Goal: Transaction & Acquisition: Purchase product/service

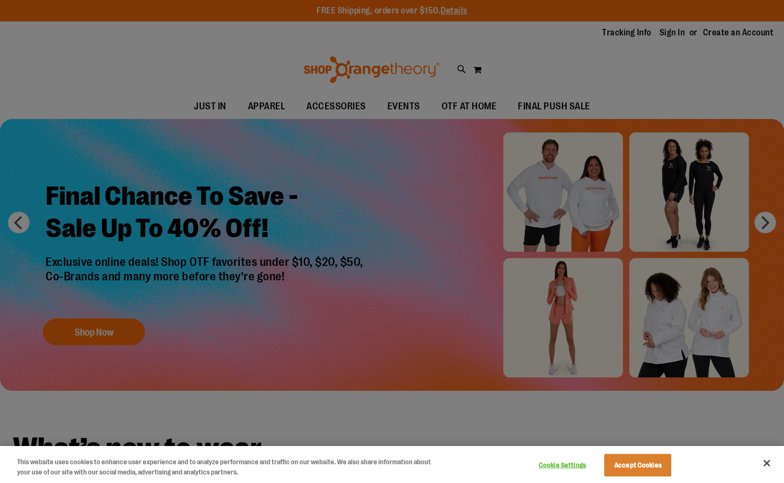
click at [675, 37] on div at bounding box center [392, 241] width 784 height 483
click at [620, 458] on button "Accept Cookies" at bounding box center [637, 465] width 67 height 23
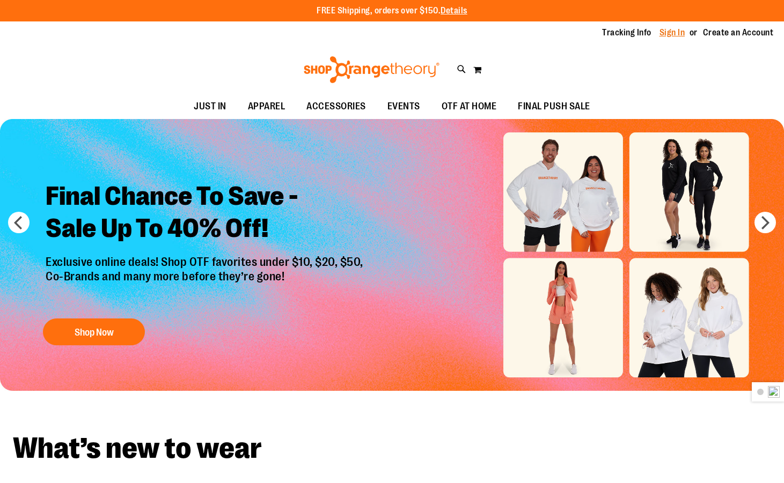
click at [671, 39] on link "Sign In" at bounding box center [672, 33] width 26 height 12
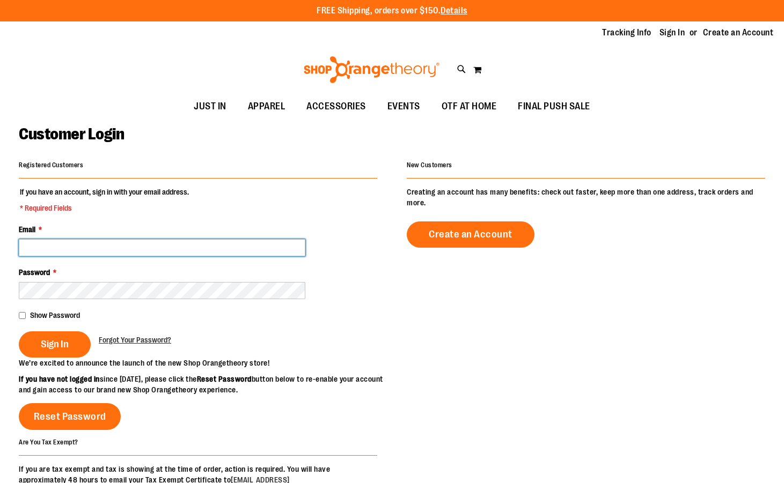
click at [173, 241] on input "Email *" at bounding box center [162, 247] width 286 height 17
type input "**********"
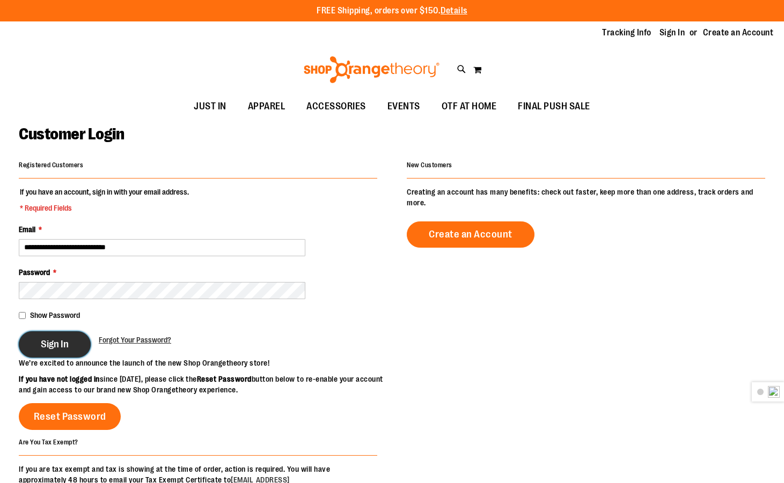
click at [44, 345] on span "Sign In" at bounding box center [55, 344] width 28 height 12
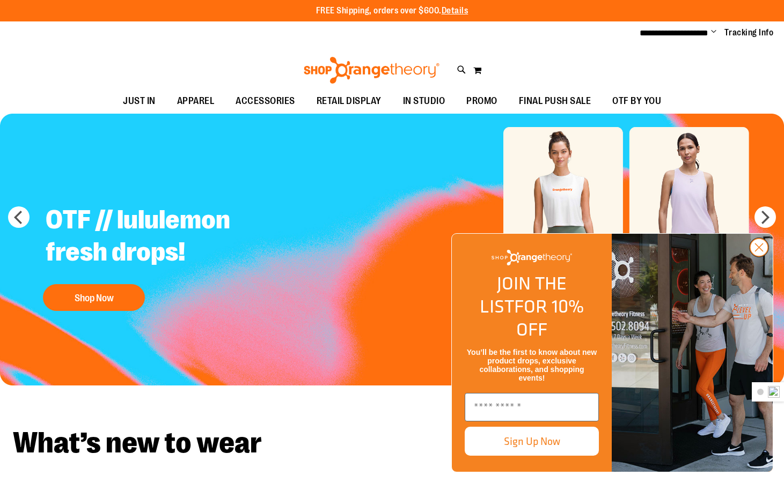
click at [764, 256] on circle "Close dialog" at bounding box center [759, 248] width 18 height 18
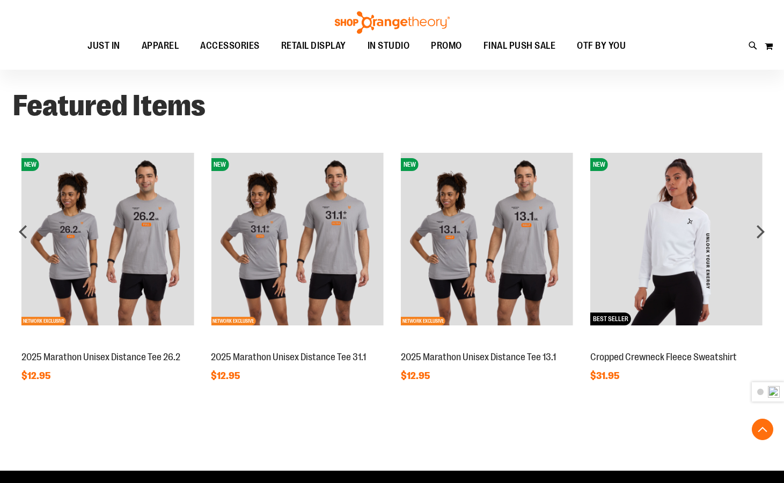
scroll to position [551, 0]
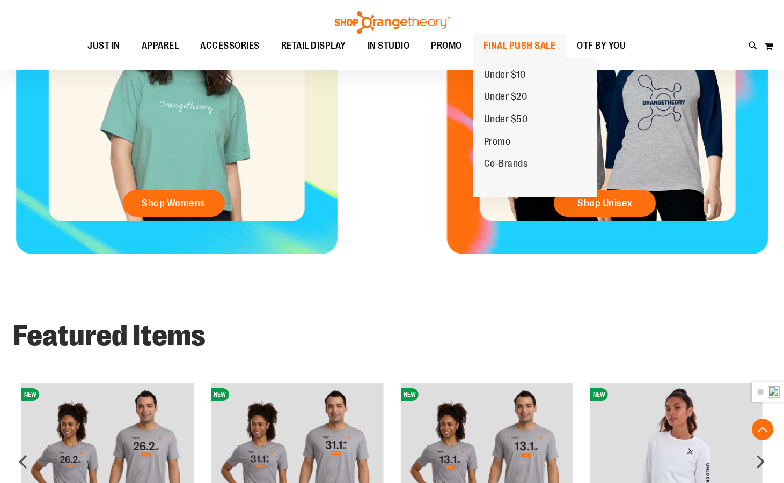
click at [542, 43] on span "FINAL PUSH SALE" at bounding box center [519, 46] width 72 height 24
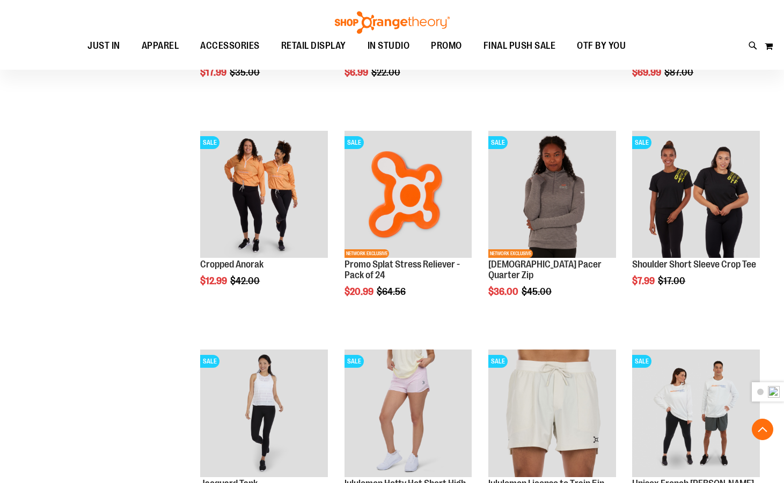
scroll to position [965, 0]
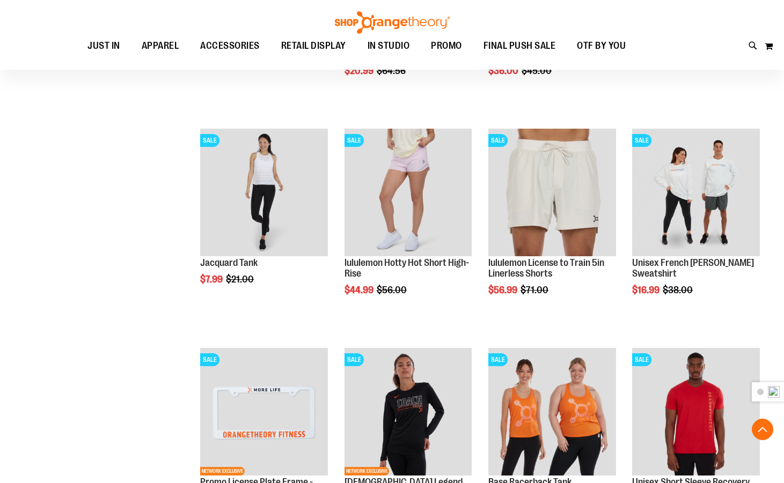
scroll to position [965, 0]
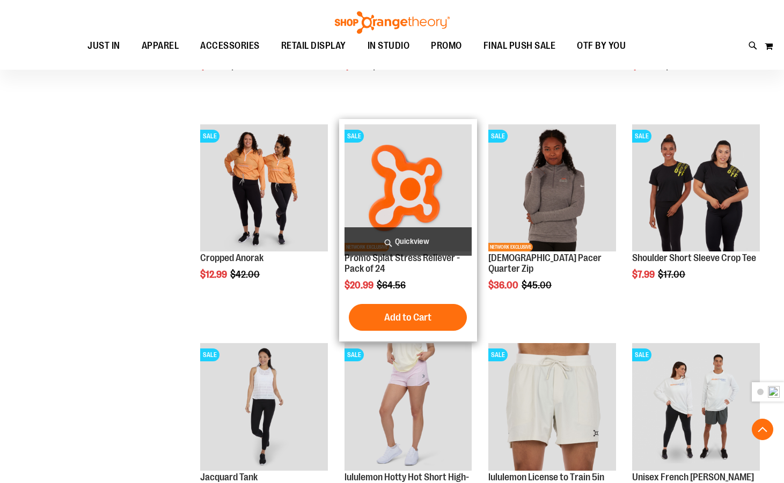
click at [423, 189] on img "product" at bounding box center [408, 188] width 128 height 128
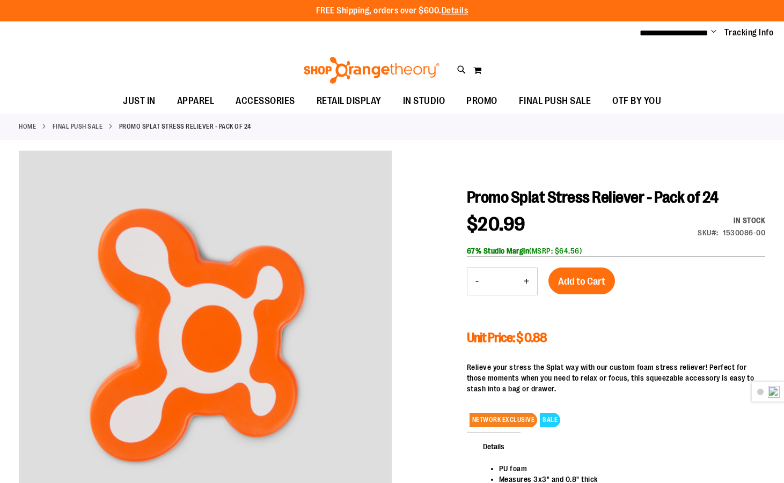
click at [526, 280] on button "+" at bounding box center [525, 281] width 21 height 27
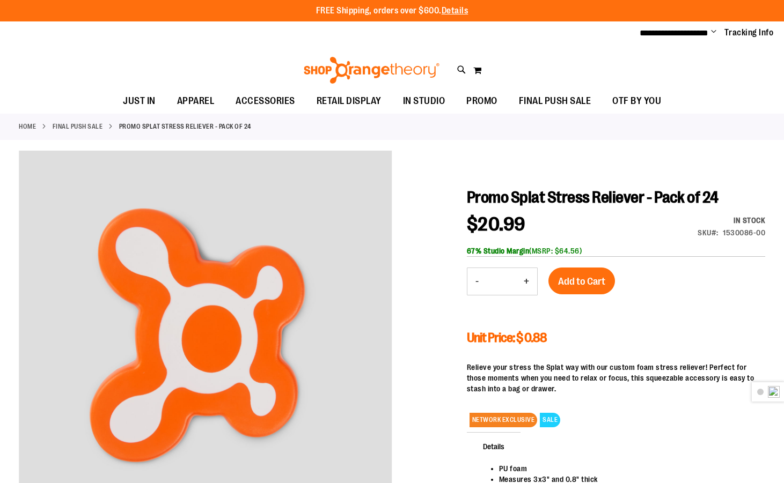
type input "*"
click at [568, 278] on span "Add to Cart" at bounding box center [581, 282] width 47 height 12
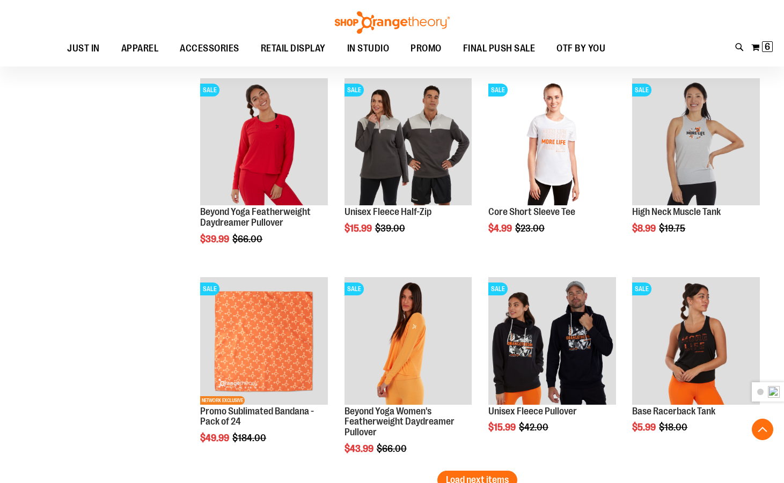
scroll to position [1770, 0]
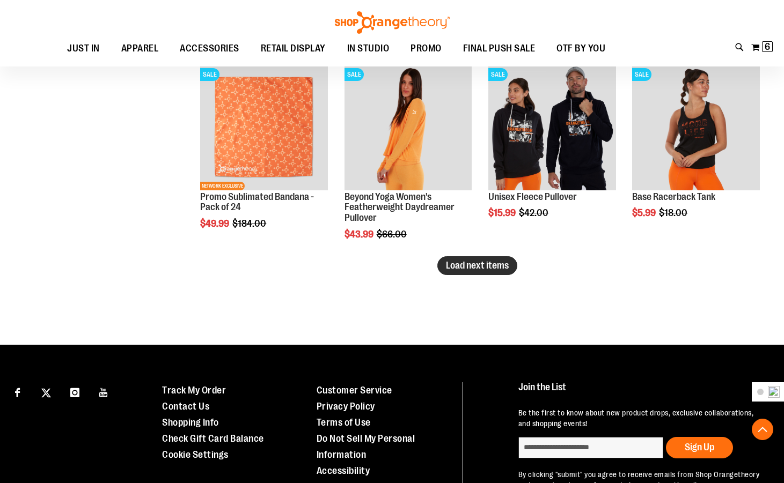
click at [461, 267] on span "Load next items" at bounding box center [477, 265] width 63 height 11
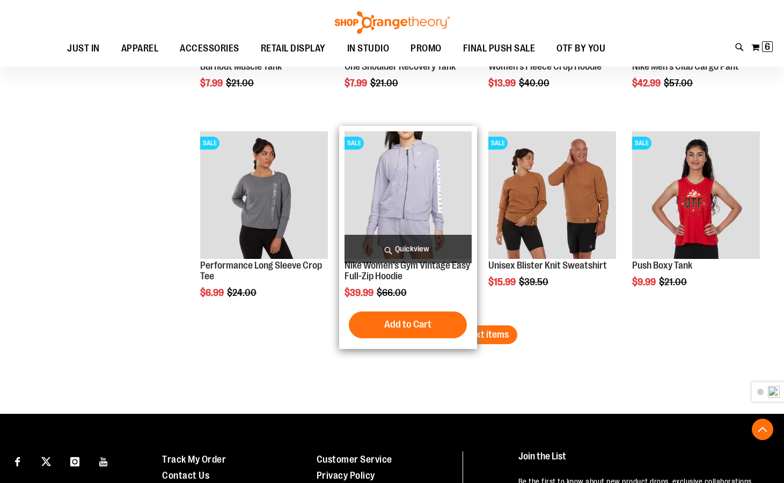
scroll to position [2360, 0]
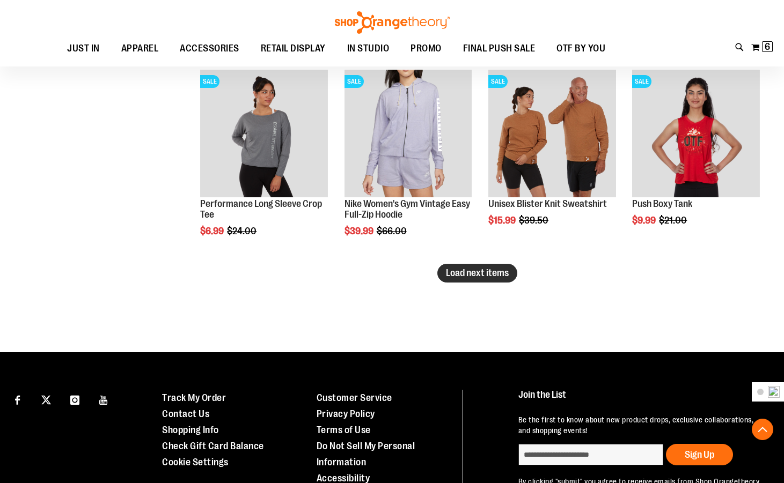
click at [500, 281] on button "Load next items" at bounding box center [477, 273] width 80 height 19
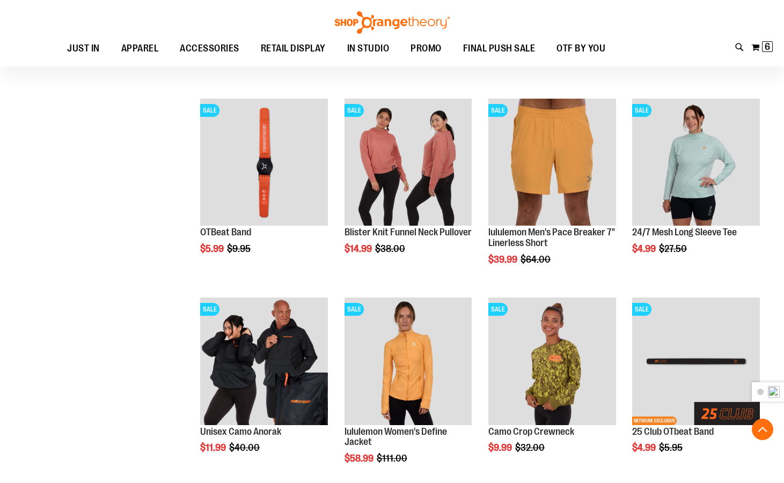
scroll to position [2896, 0]
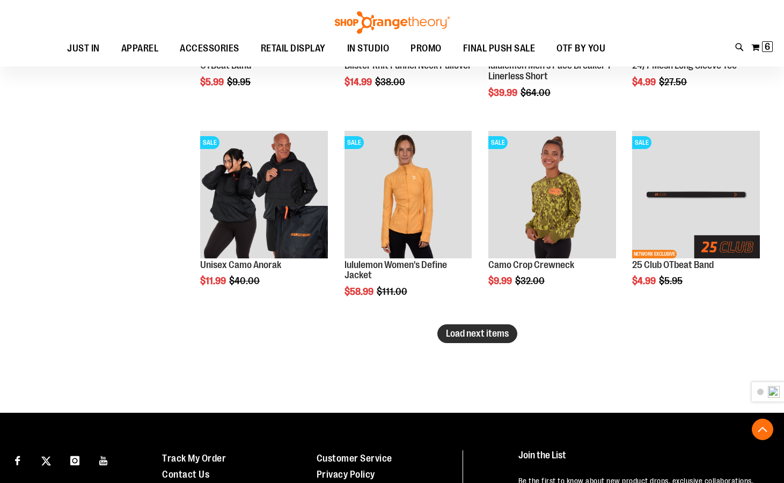
click at [492, 339] on span "Load next items" at bounding box center [477, 333] width 63 height 11
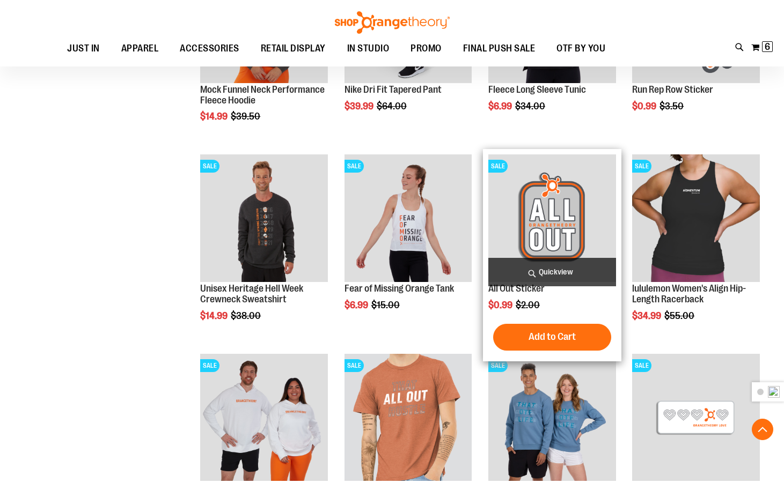
scroll to position [3433, 0]
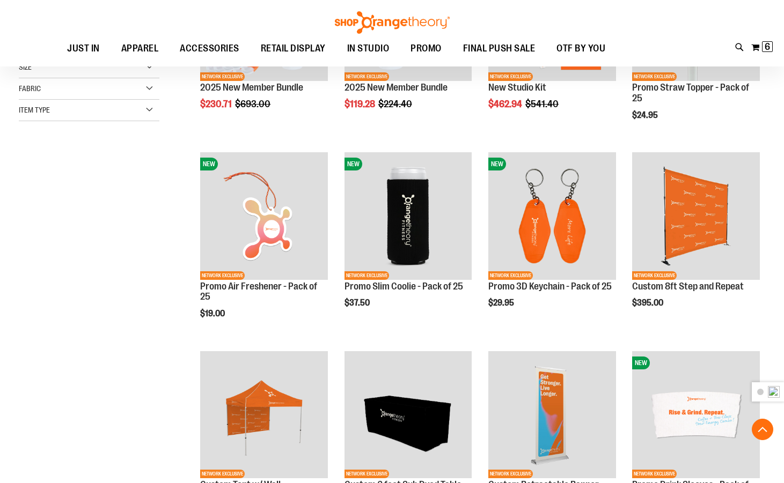
scroll to position [268, 0]
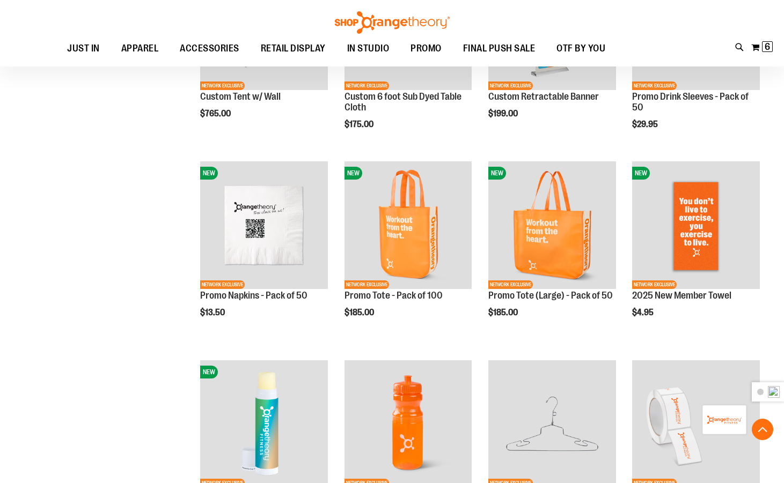
scroll to position [804, 0]
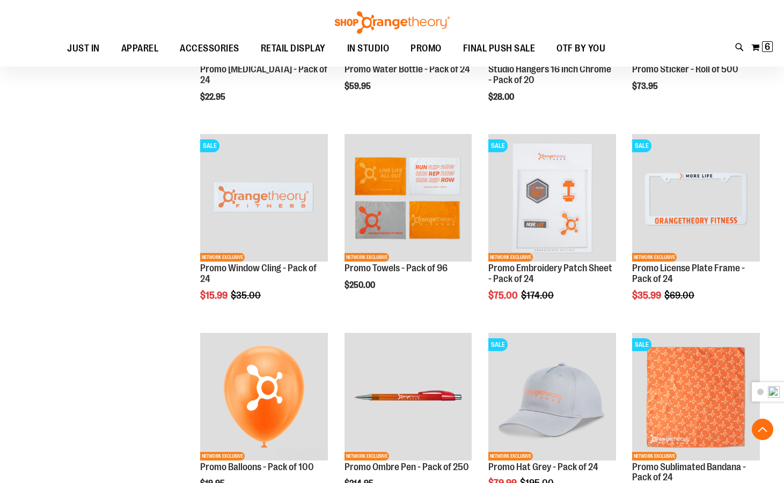
scroll to position [858, 0]
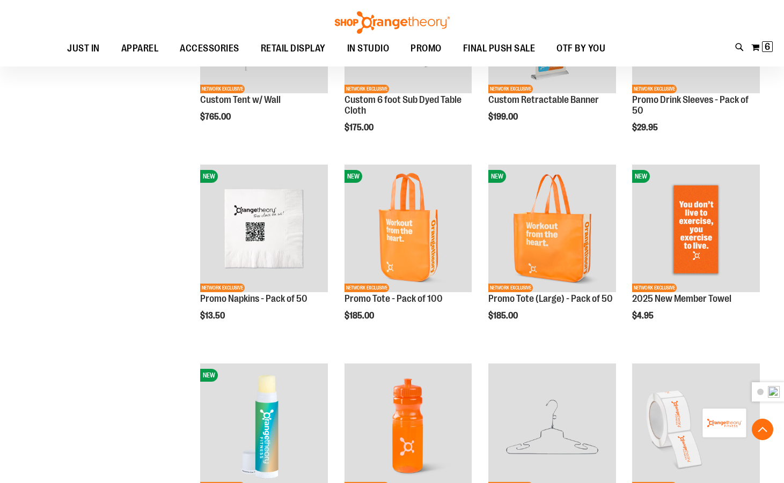
scroll to position [643, 0]
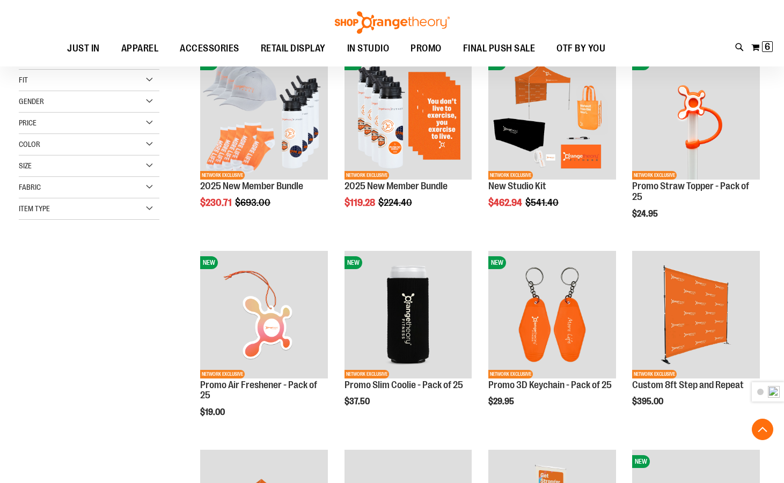
scroll to position [429, 0]
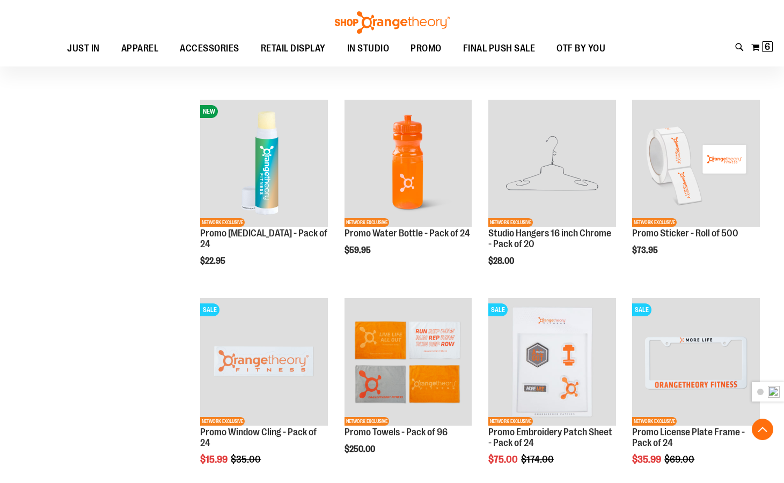
scroll to position [911, 0]
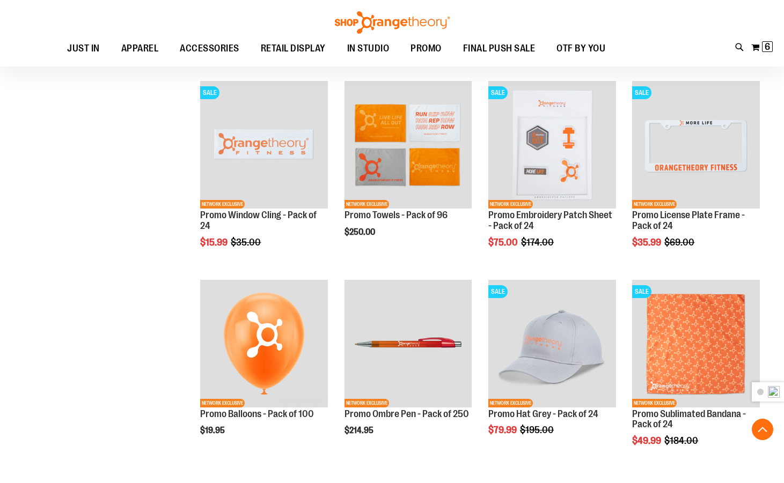
scroll to position [1126, 0]
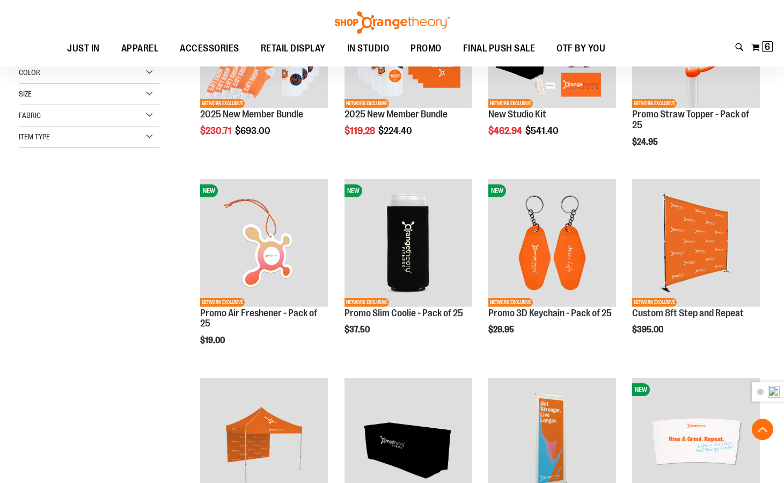
scroll to position [107, 0]
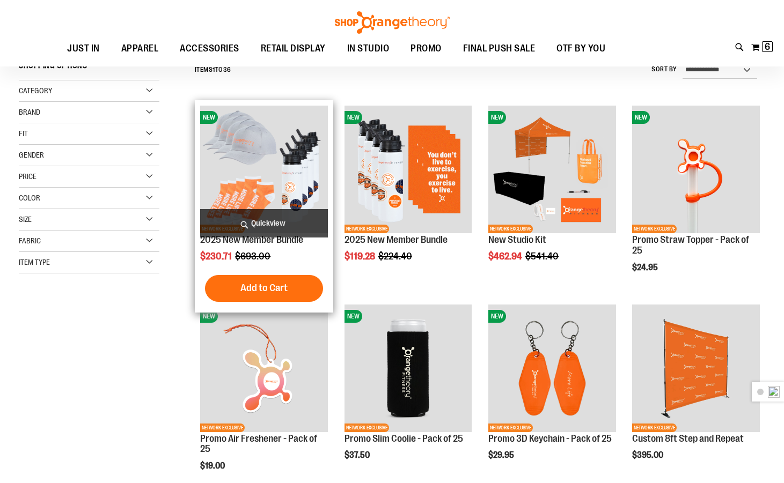
click at [252, 175] on img "product" at bounding box center [264, 170] width 128 height 128
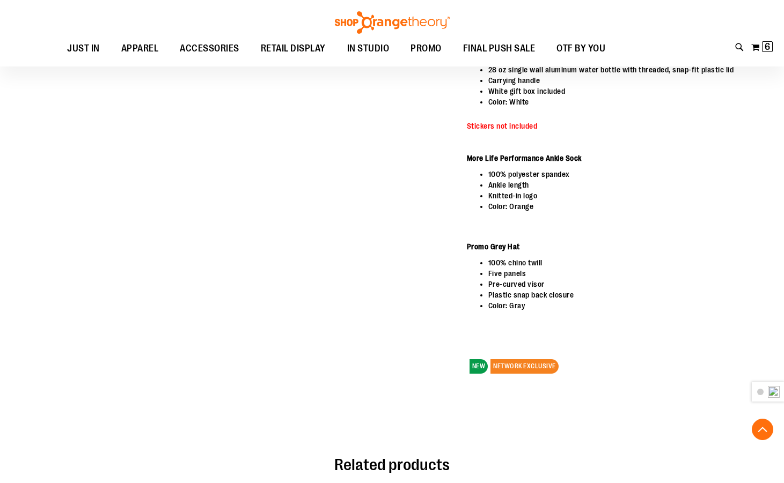
scroll to position [263, 0]
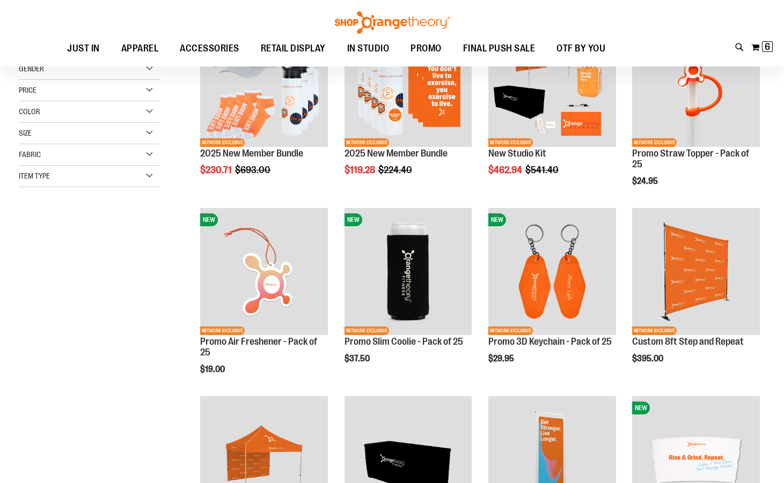
scroll to position [204, 0]
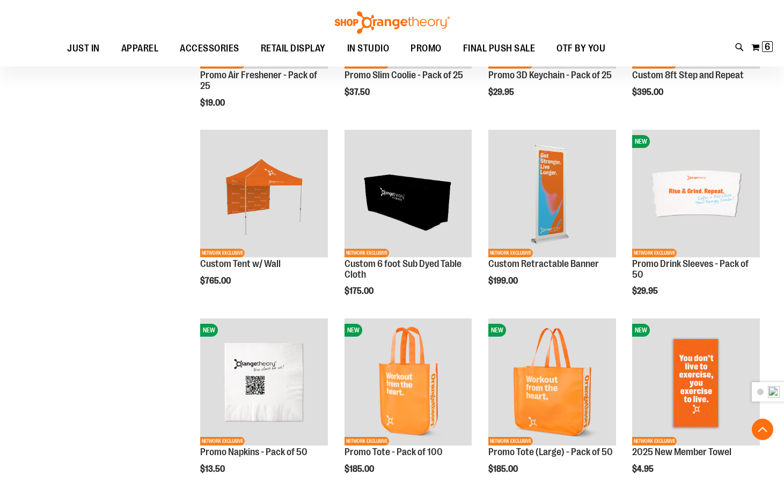
scroll to position [634, 0]
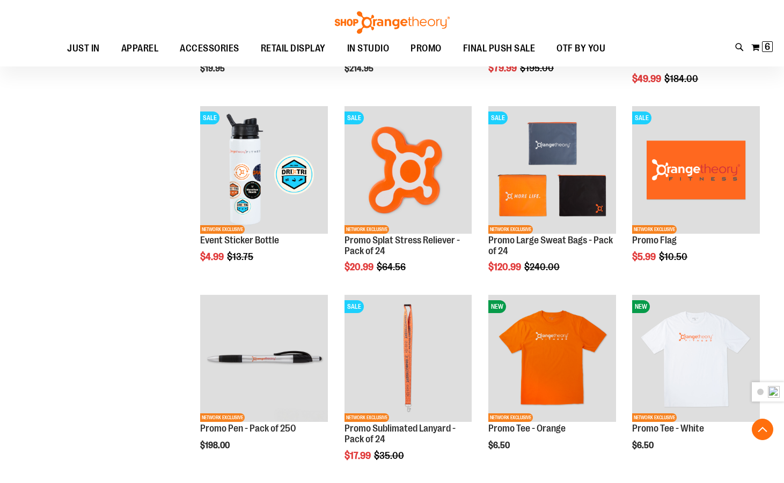
scroll to position [1438, 0]
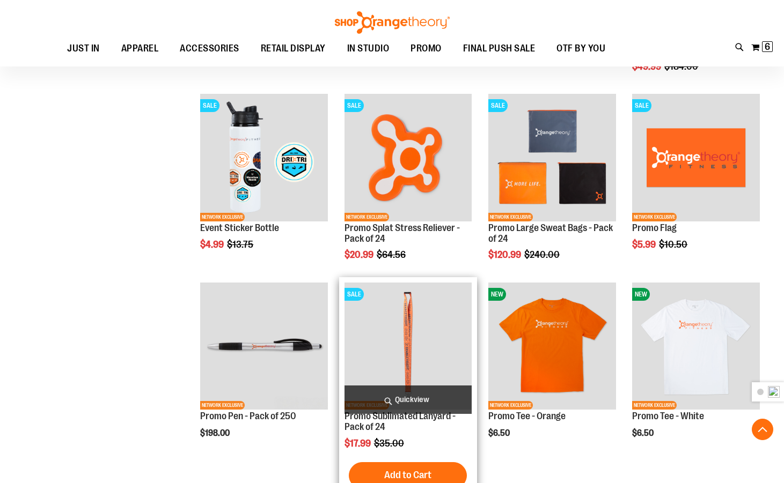
click at [404, 311] on img "product" at bounding box center [408, 347] width 128 height 128
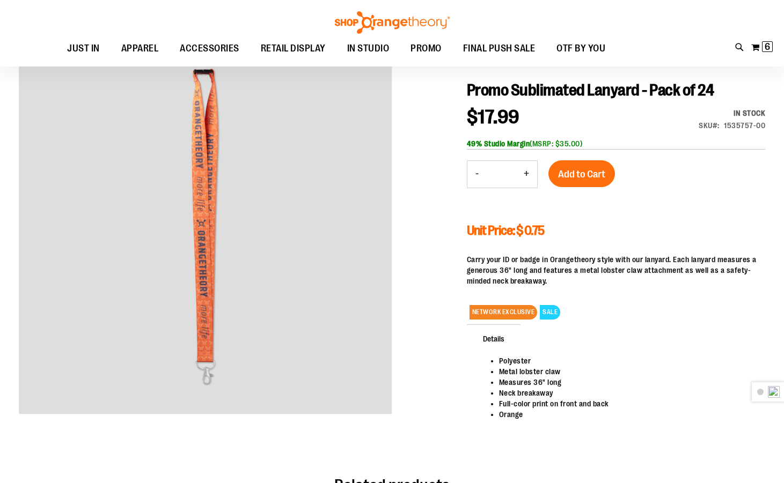
scroll to position [53, 0]
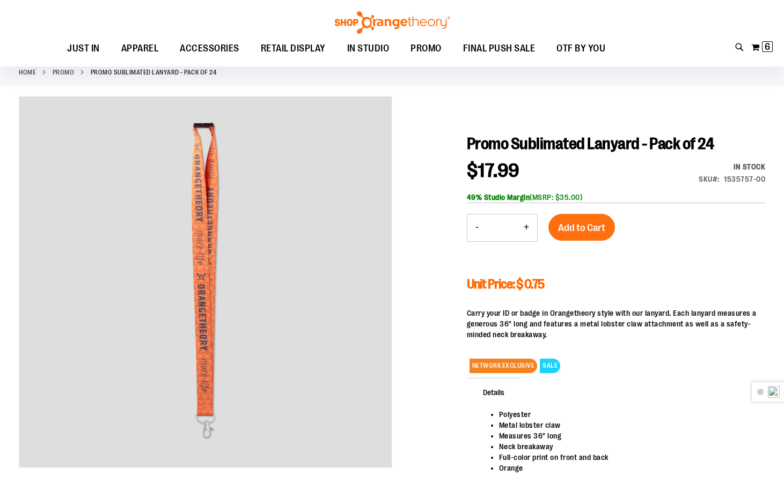
click at [527, 225] on button "+" at bounding box center [525, 228] width 21 height 27
type input "*"
click at [572, 226] on span "Add to Cart" at bounding box center [581, 228] width 47 height 12
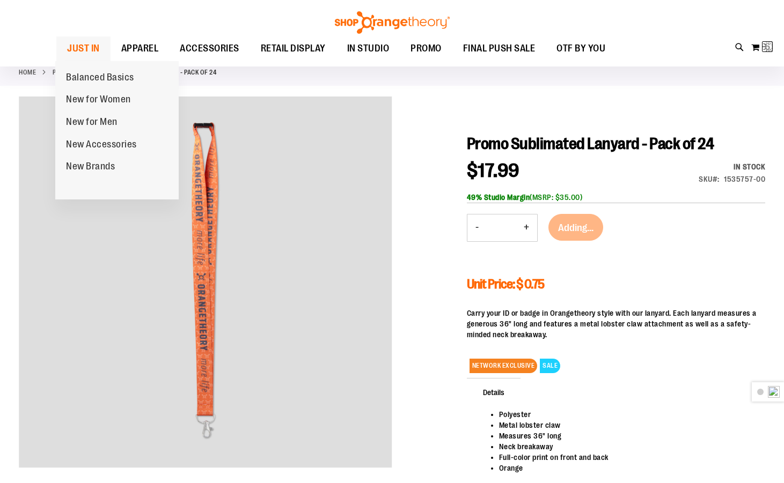
click at [86, 53] on span "JUST IN" at bounding box center [83, 48] width 33 height 24
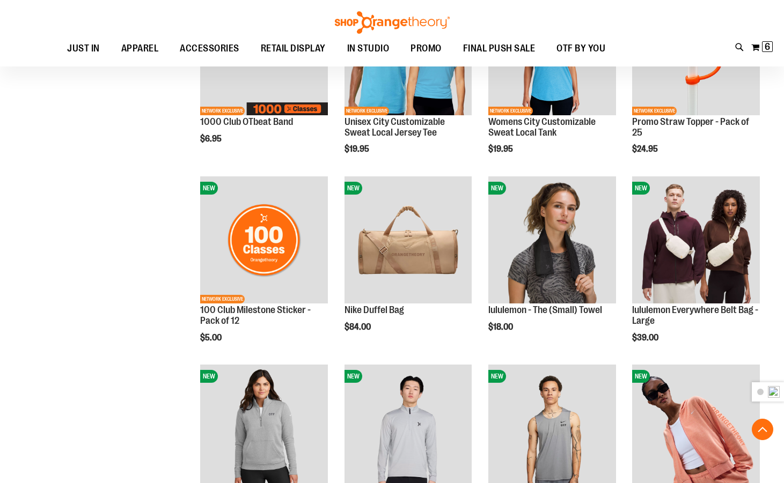
scroll to position [750, 0]
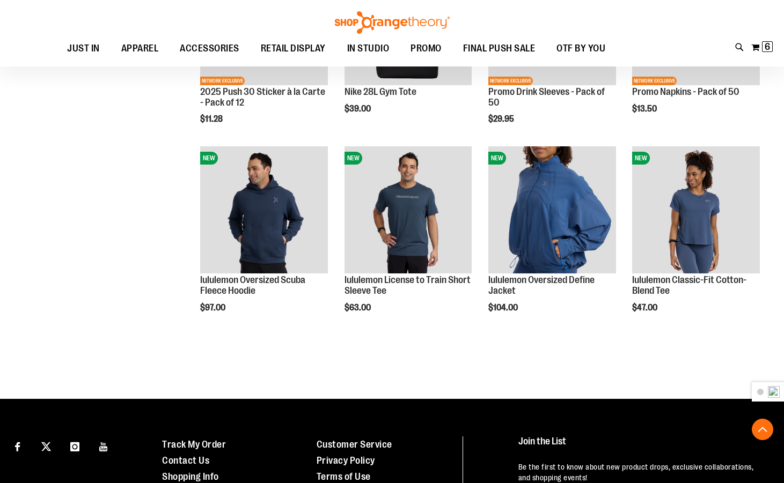
scroll to position [1576, 0]
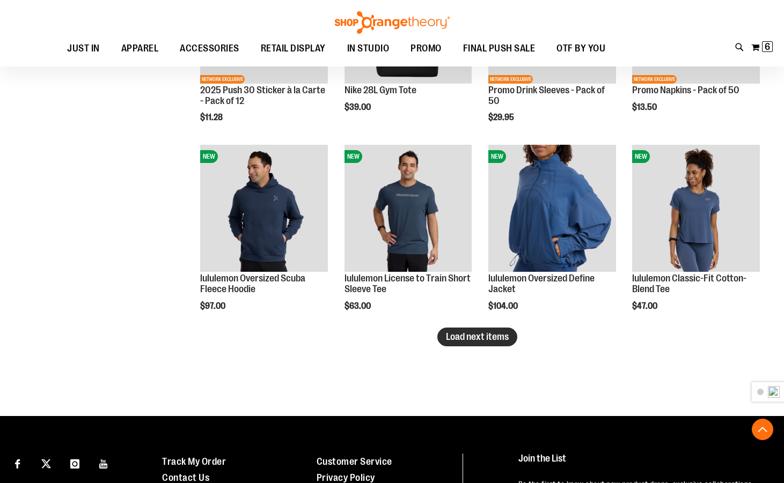
click at [463, 335] on span "Load next items" at bounding box center [477, 337] width 63 height 11
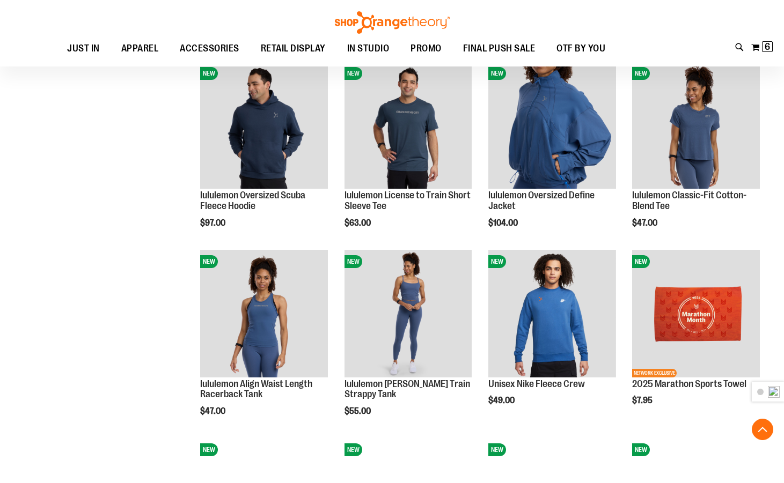
scroll to position [1522, 0]
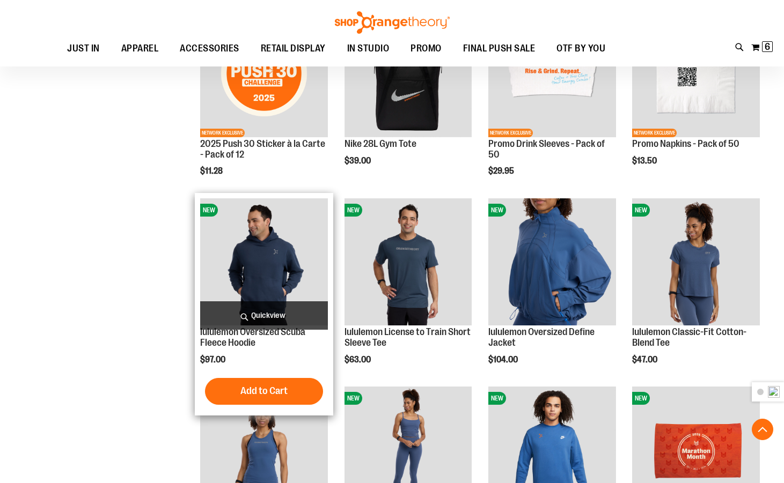
click at [280, 274] on img "product" at bounding box center [264, 262] width 128 height 128
click at [294, 264] on img "product" at bounding box center [264, 262] width 128 height 128
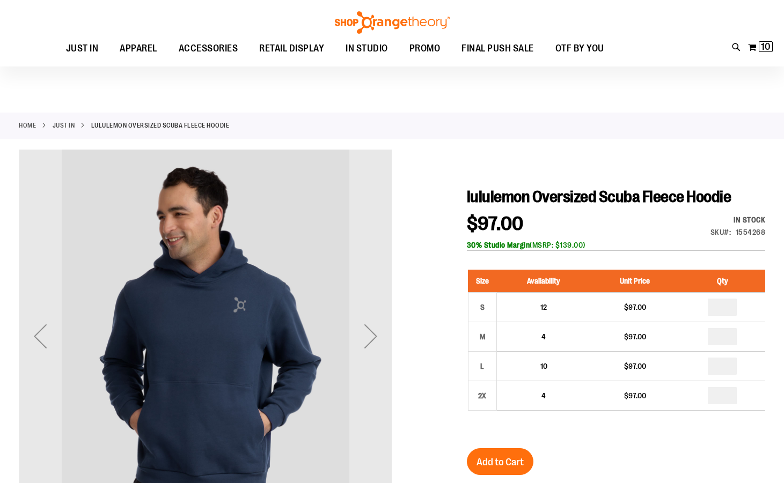
scroll to position [53, 0]
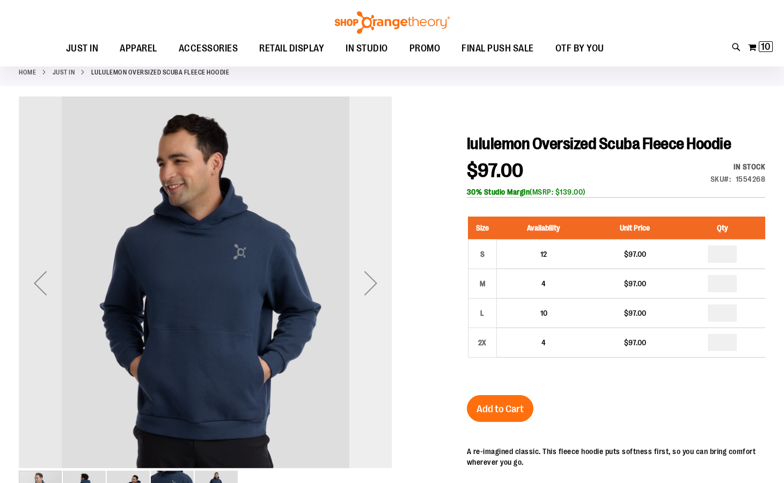
click at [375, 282] on div "Next" at bounding box center [370, 283] width 43 height 43
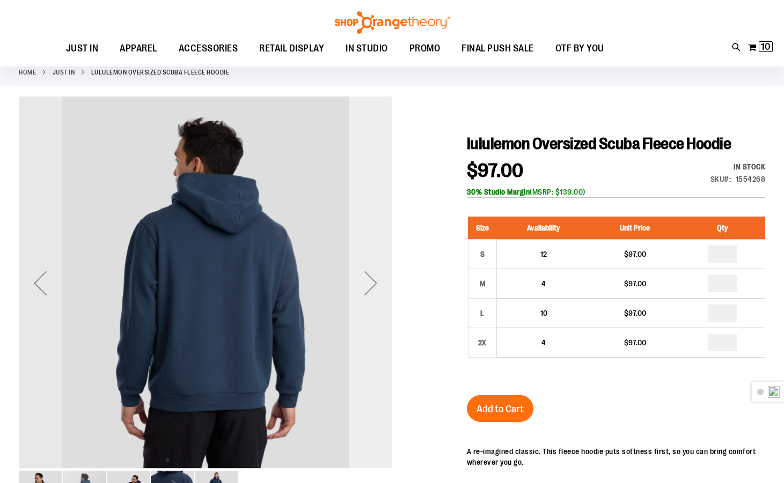
click at [375, 282] on div "Next" at bounding box center [370, 283] width 43 height 43
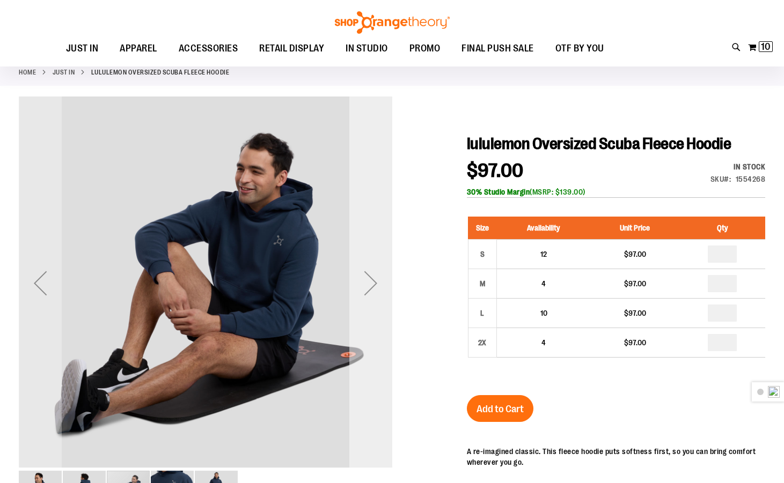
click at [375, 282] on div "Next" at bounding box center [370, 283] width 43 height 43
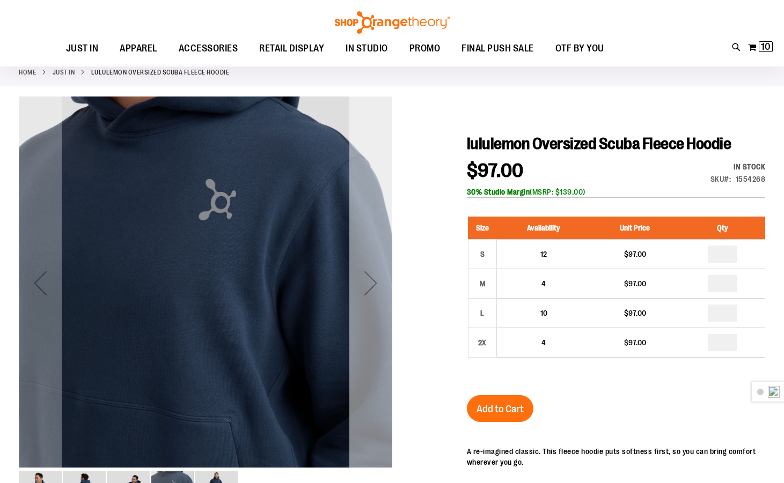
click at [375, 282] on div "Next" at bounding box center [370, 283] width 43 height 43
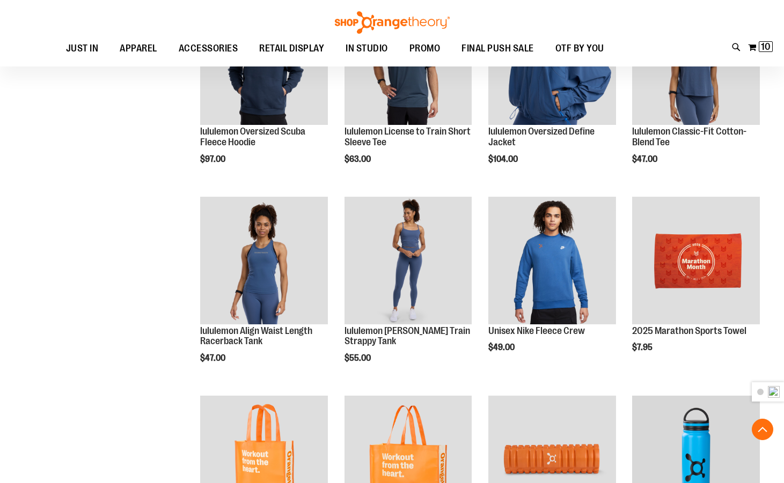
scroll to position [688, 0]
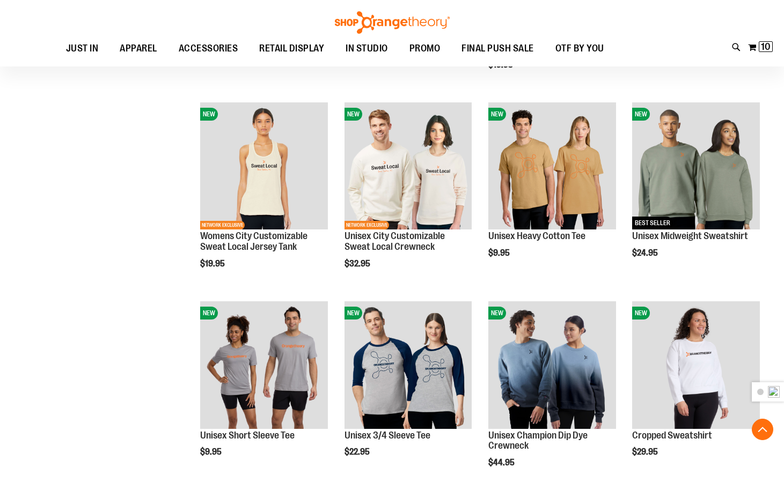
scroll to position [1493, 0]
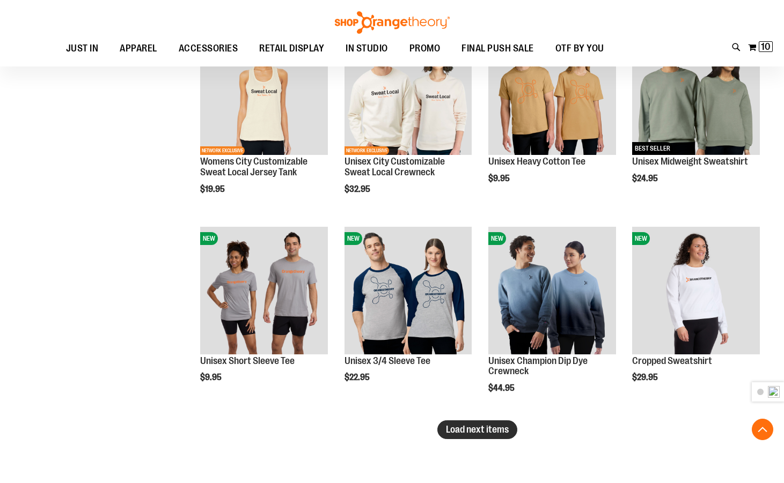
click at [462, 429] on span "Load next items" at bounding box center [477, 429] width 63 height 11
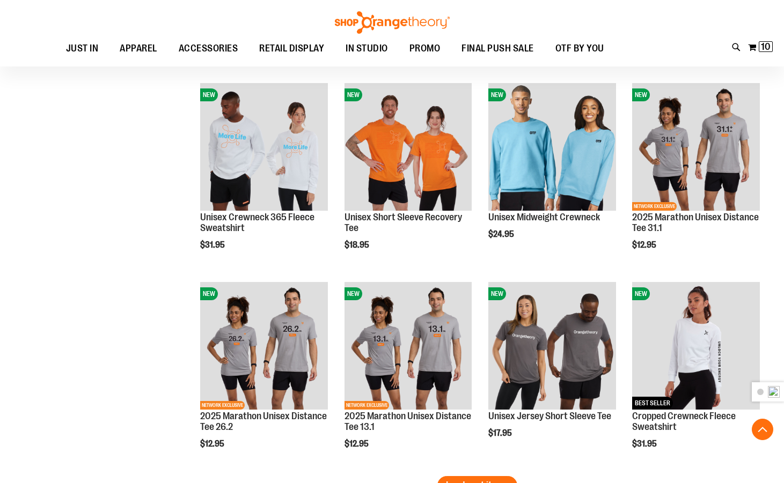
scroll to position [2190, 0]
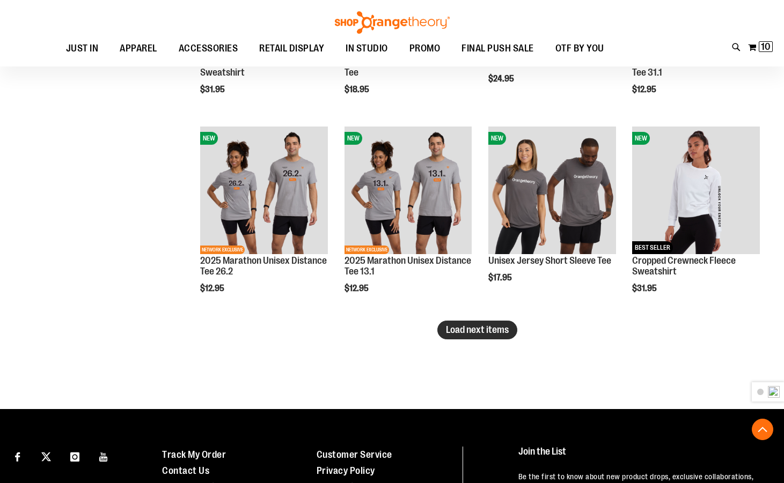
click at [470, 330] on span "Load next items" at bounding box center [477, 330] width 63 height 11
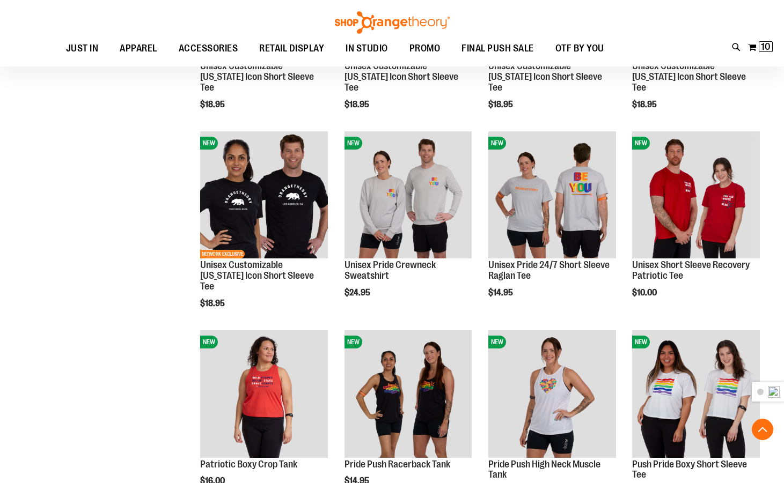
scroll to position [2316, 0]
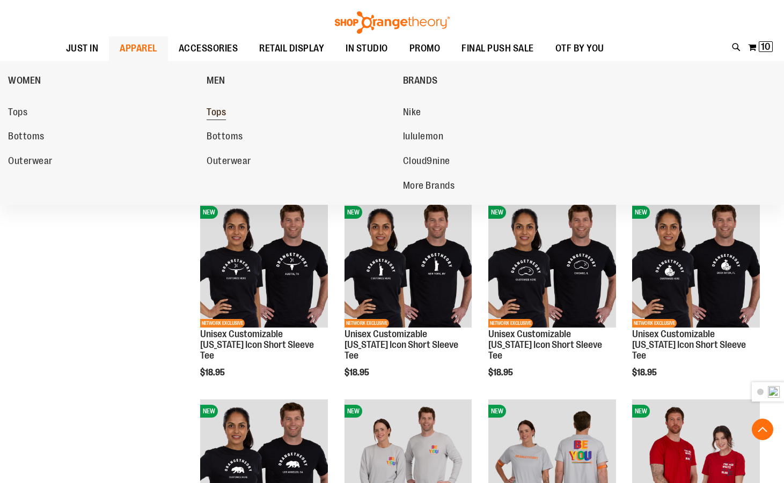
click at [217, 109] on span "Tops" at bounding box center [216, 113] width 19 height 13
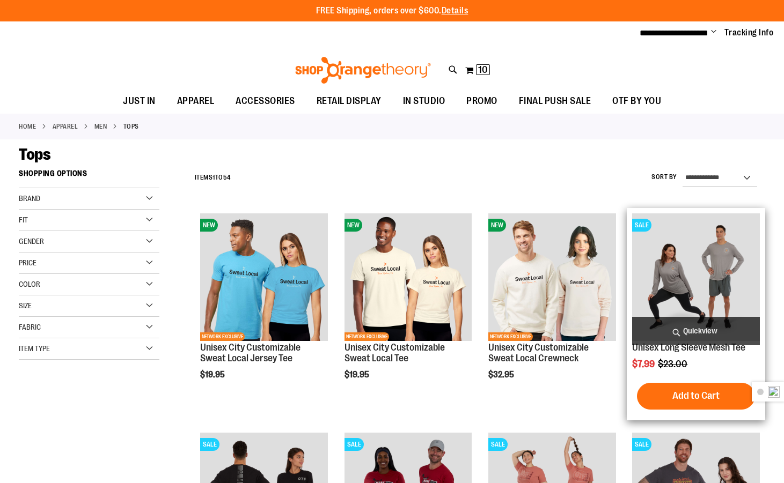
click at [668, 249] on img "product" at bounding box center [696, 277] width 128 height 128
click at [696, 278] on img "product" at bounding box center [696, 277] width 128 height 128
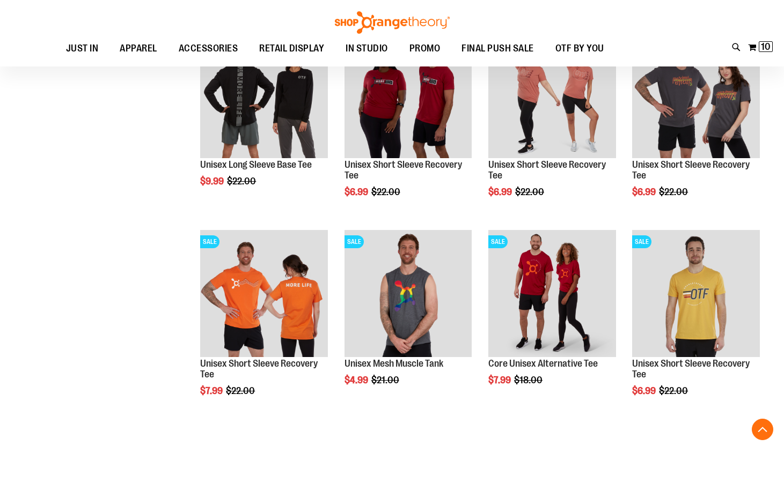
scroll to position [161, 0]
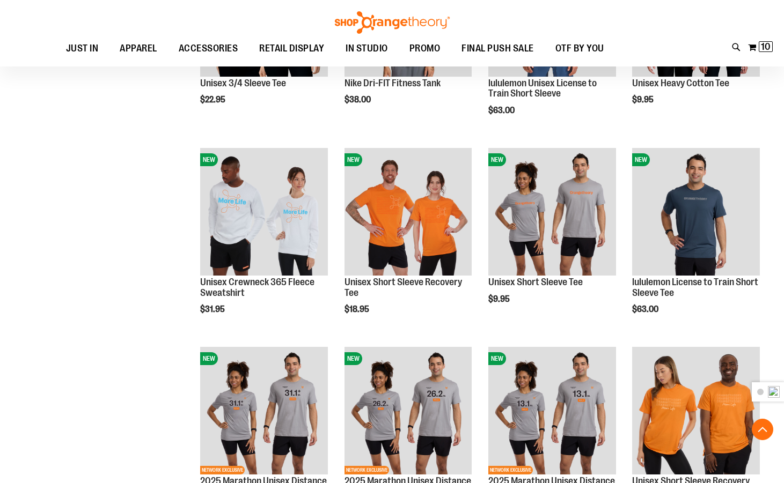
scroll to position [751, 0]
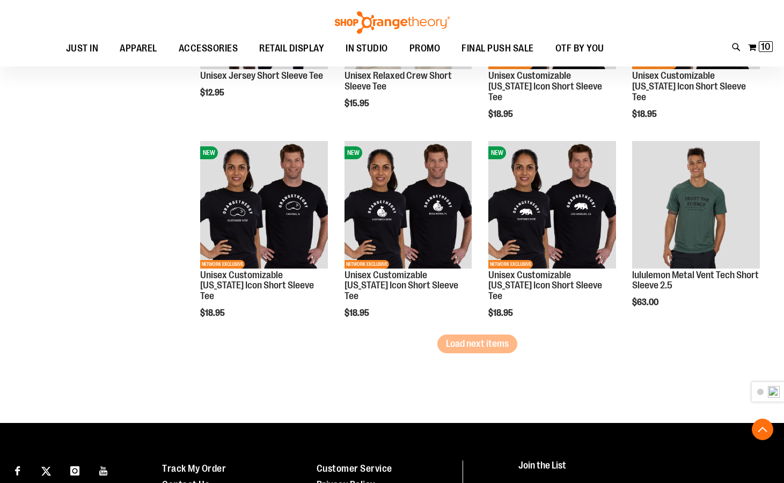
scroll to position [1556, 0]
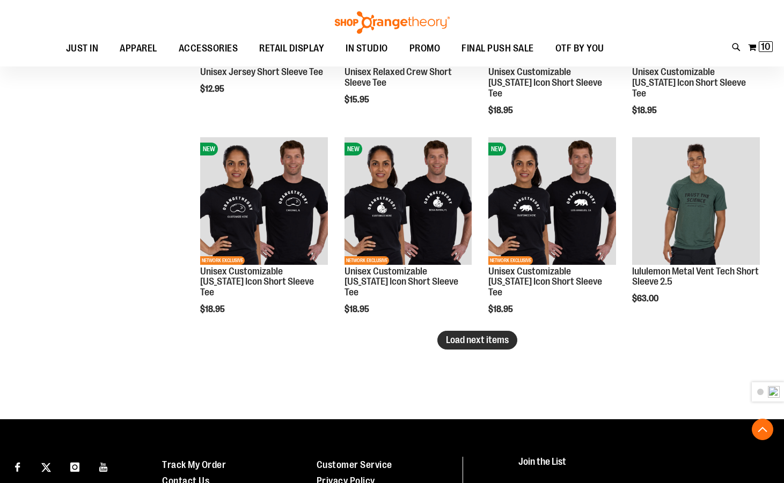
click at [455, 344] on span "Load next items" at bounding box center [477, 340] width 63 height 11
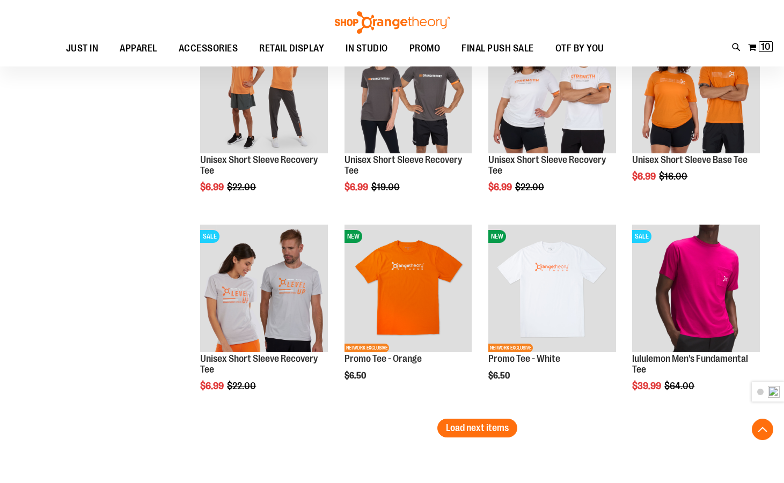
scroll to position [2199, 0]
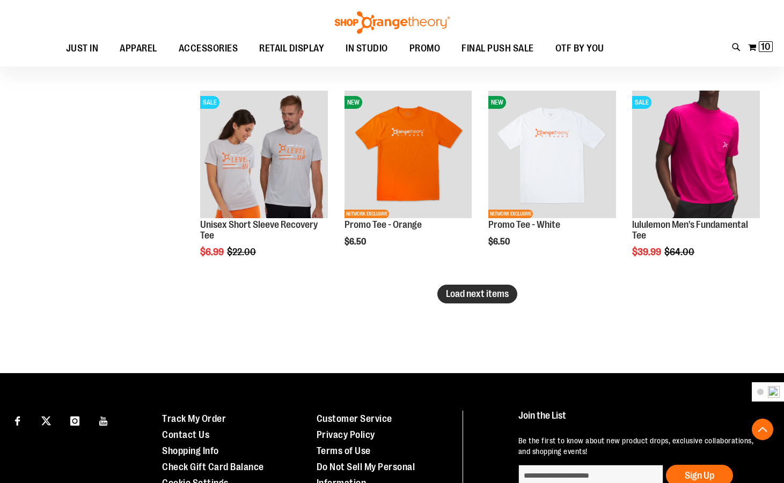
click at [461, 301] on button "Load next items" at bounding box center [477, 294] width 80 height 19
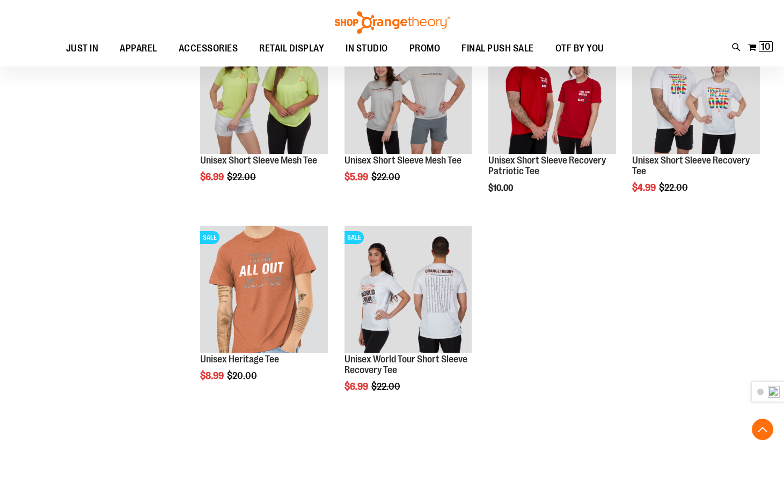
scroll to position [2521, 0]
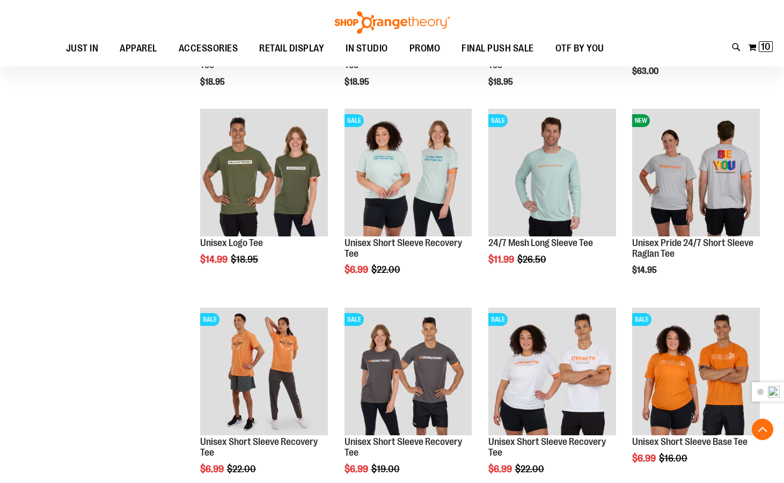
scroll to position [1663, 0]
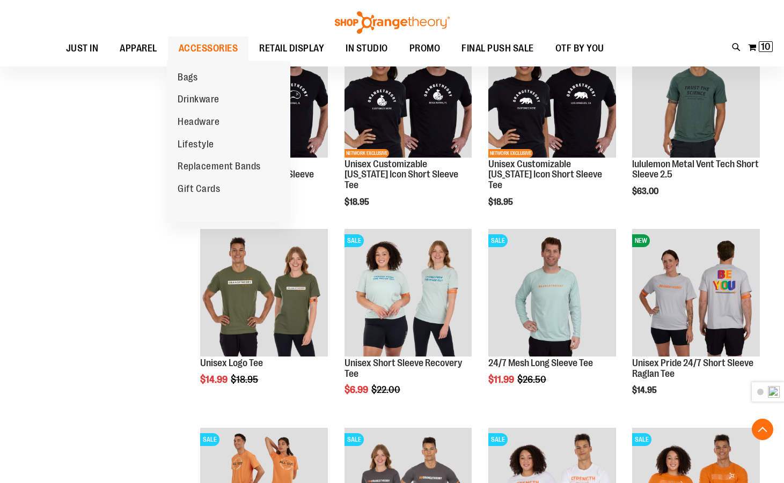
click at [203, 54] on span "ACCESSORIES" at bounding box center [209, 48] width 60 height 24
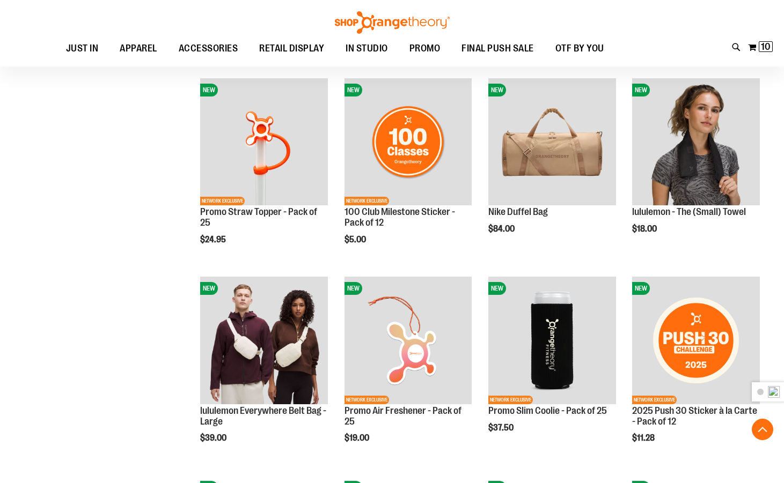
scroll to position [643, 0]
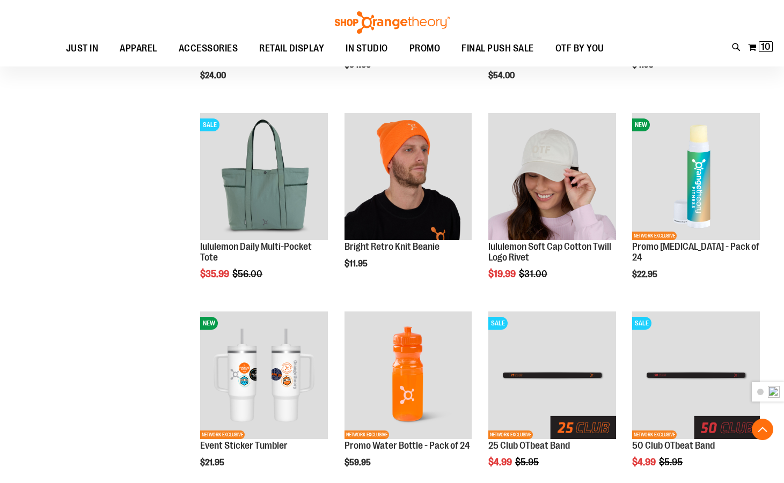
scroll to position [1341, 0]
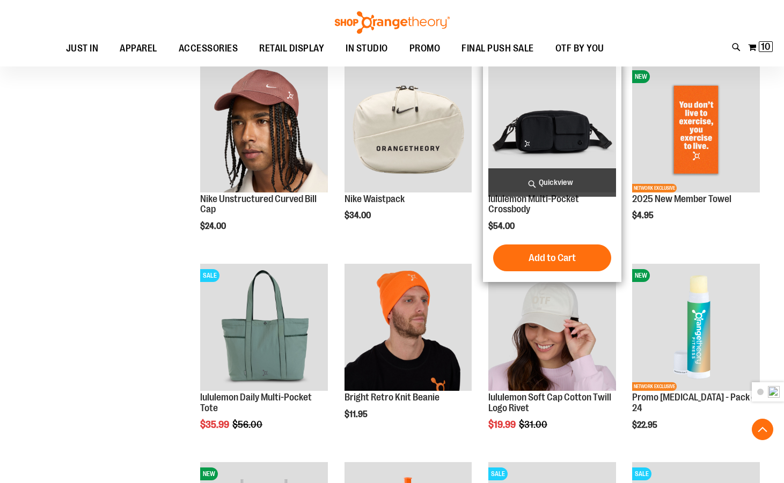
click at [553, 111] on img "product" at bounding box center [552, 129] width 128 height 128
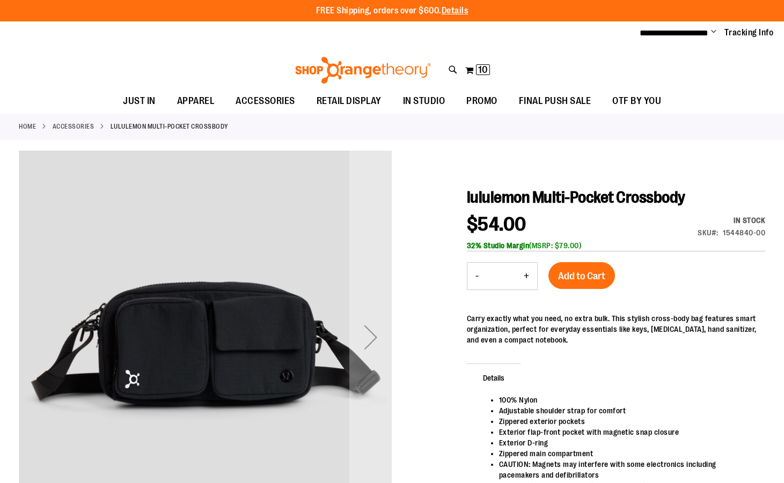
click at [528, 277] on button "+" at bounding box center [525, 276] width 21 height 27
type input "*"
click at [572, 277] on span "Add to Cart" at bounding box center [581, 276] width 47 height 12
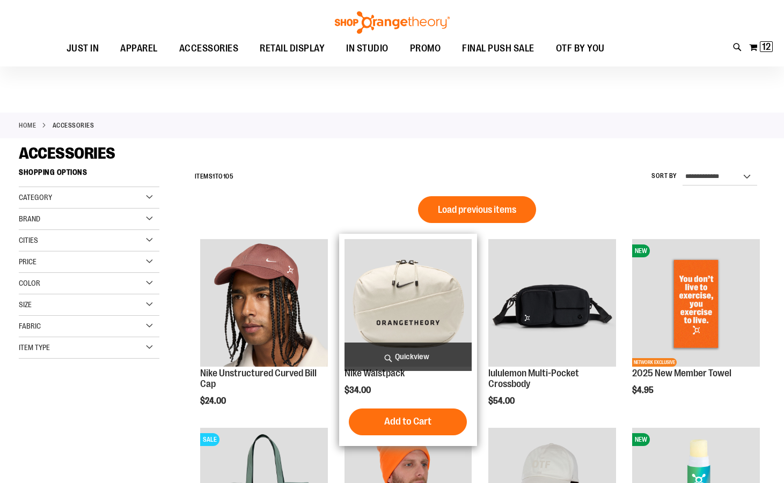
scroll to position [160, 0]
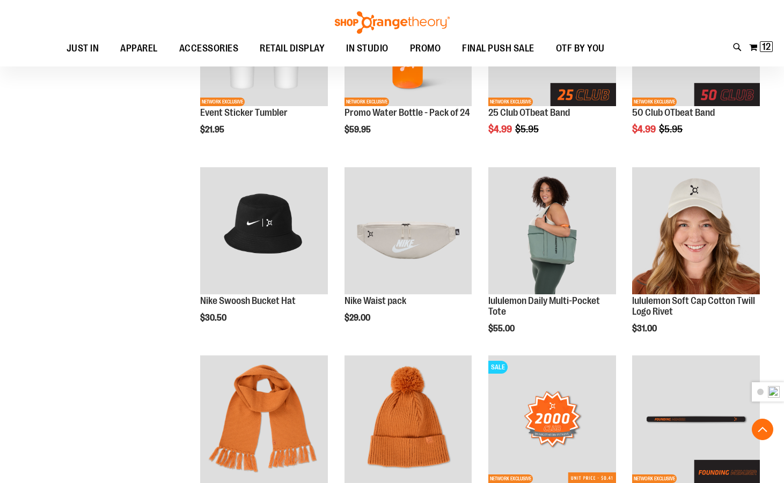
scroll to position [643, 0]
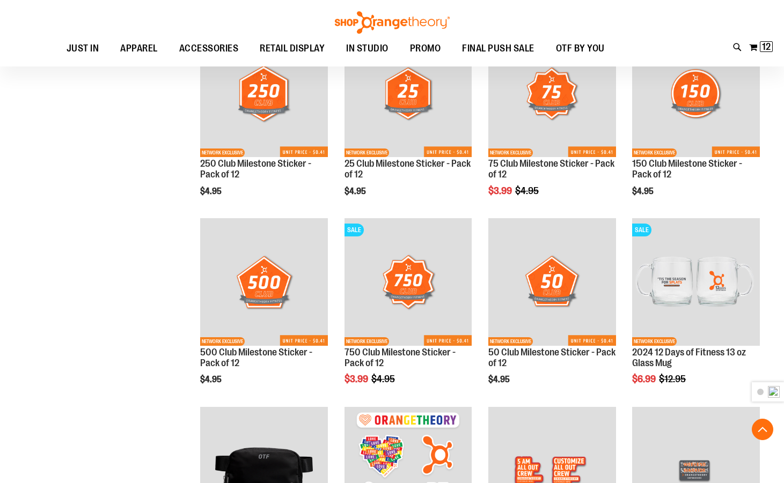
scroll to position [1609, 0]
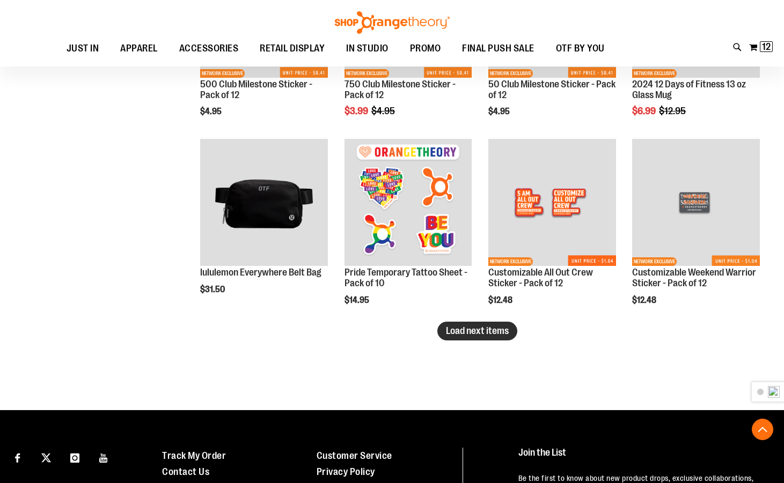
click at [504, 337] on button "Load next items" at bounding box center [477, 331] width 80 height 19
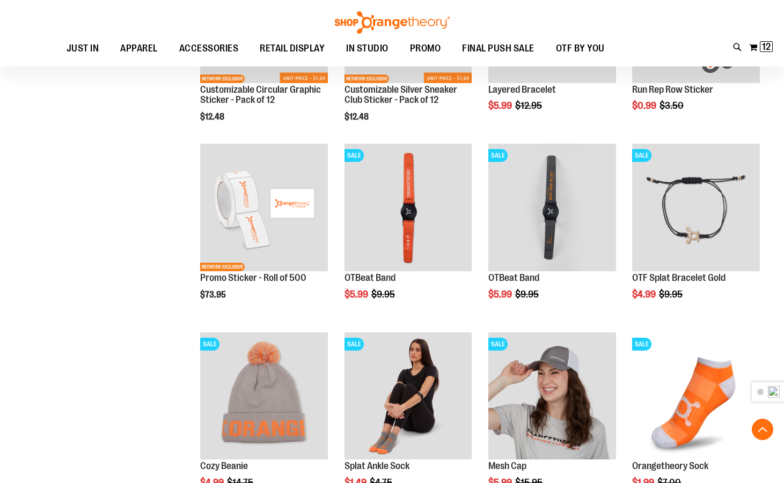
scroll to position [2091, 0]
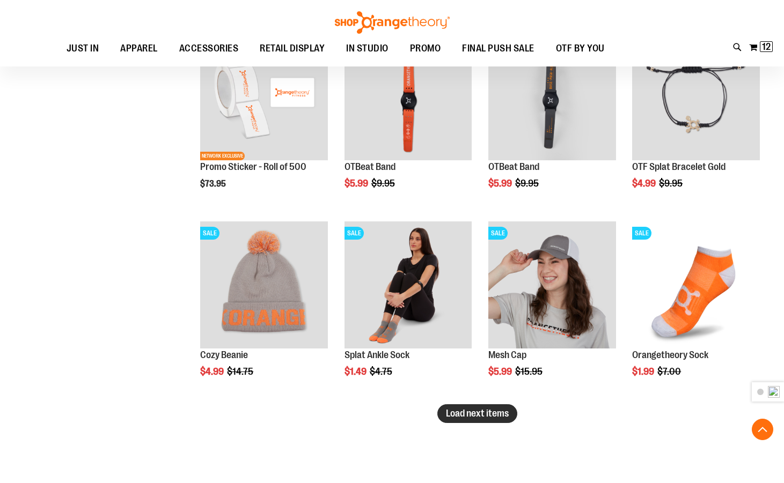
click at [485, 414] on span "Load next items" at bounding box center [477, 413] width 63 height 11
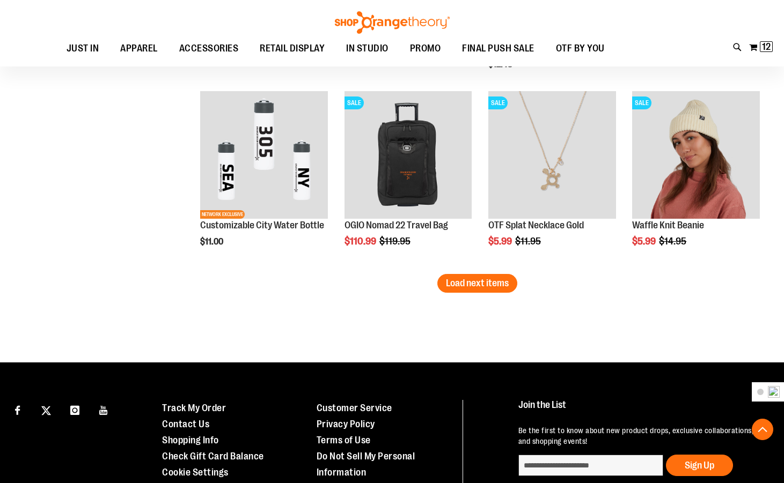
scroll to position [2789, 0]
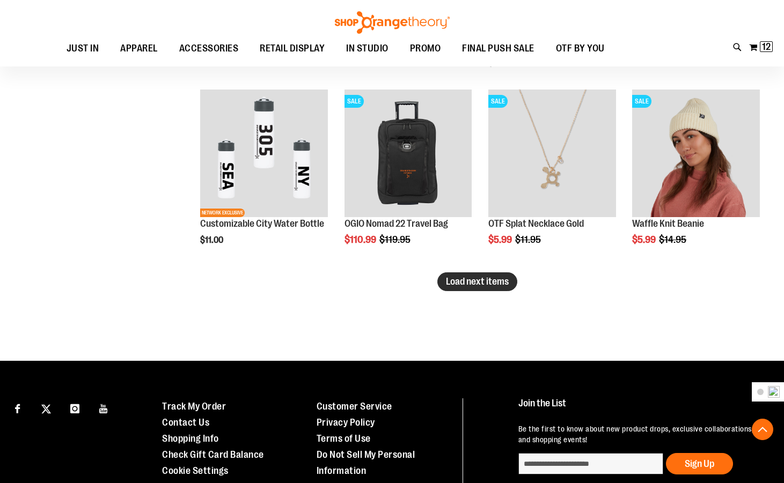
click at [453, 281] on span "Load next items" at bounding box center [477, 281] width 63 height 11
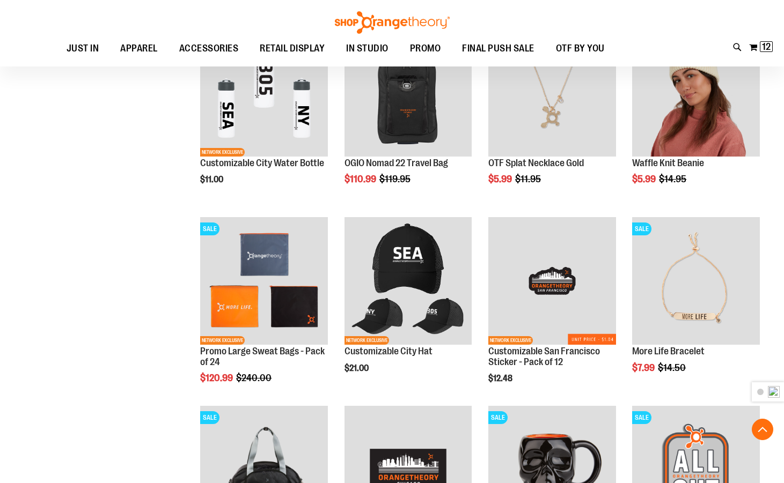
scroll to position [3003, 0]
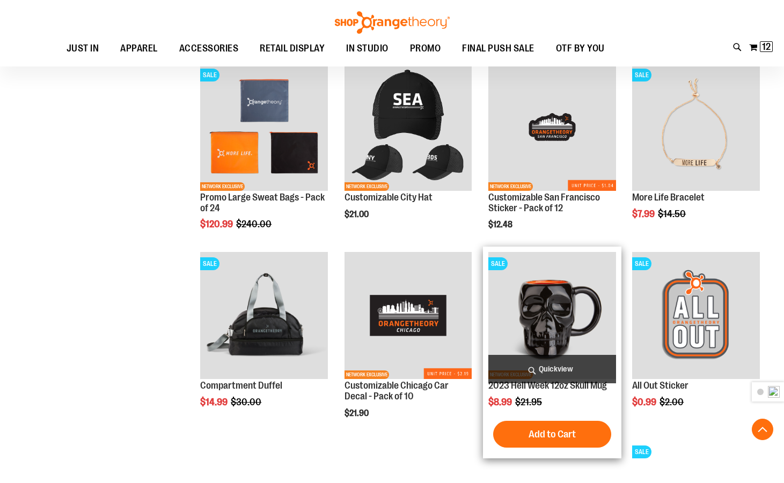
click at [507, 307] on img "product" at bounding box center [552, 316] width 128 height 128
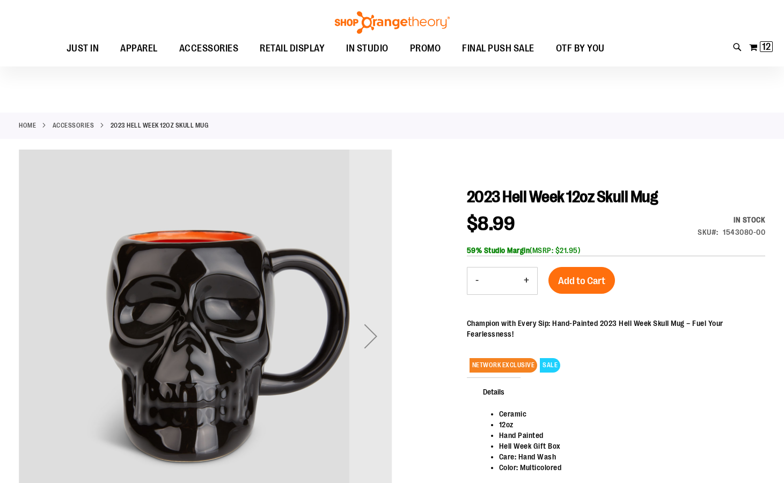
scroll to position [107, 0]
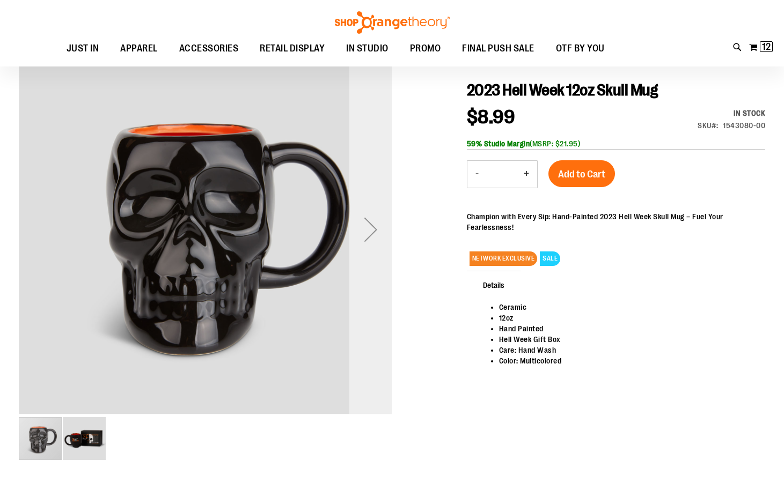
click at [369, 244] on div "Next" at bounding box center [370, 229] width 43 height 43
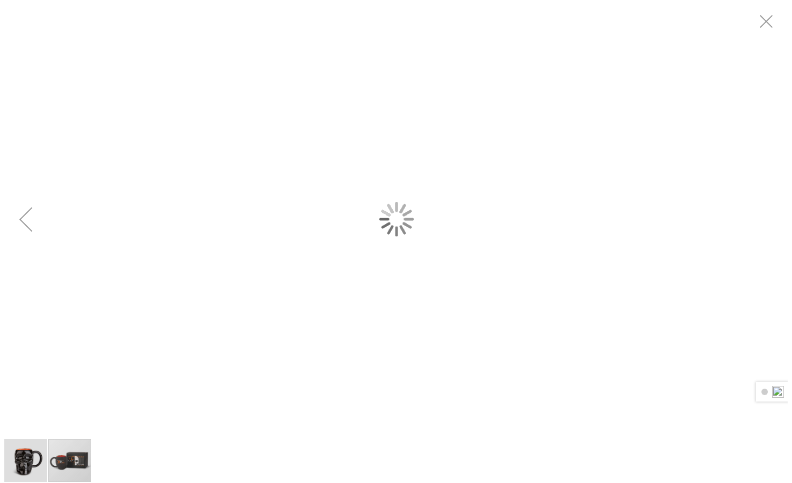
scroll to position [0, 0]
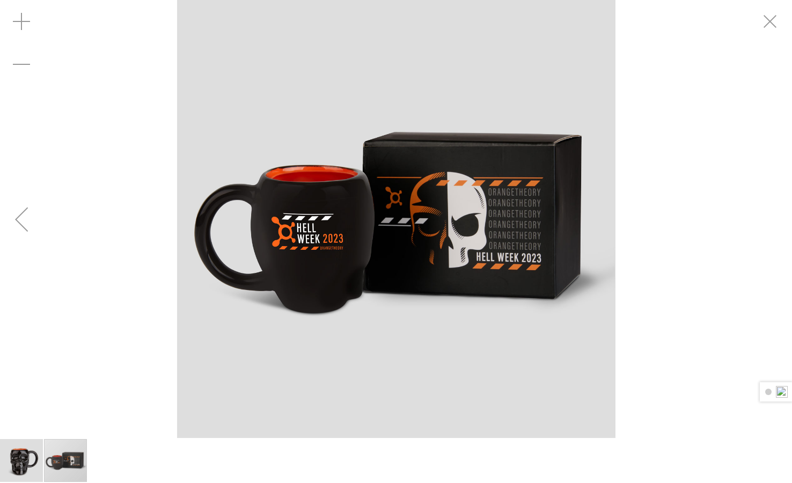
click at [38, 202] on div "Previous" at bounding box center [21, 219] width 43 height 43
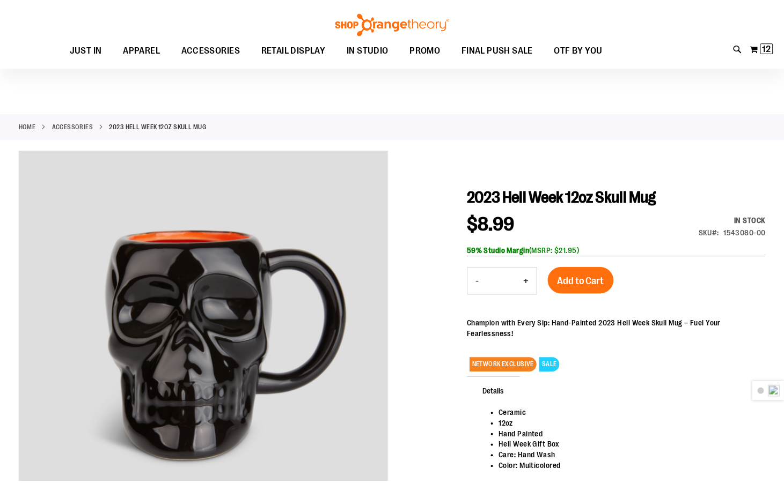
scroll to position [106, 0]
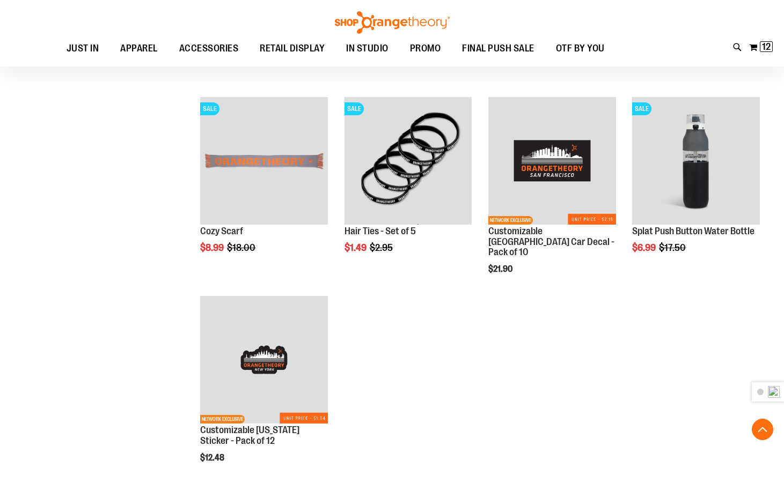
scroll to position [805, 0]
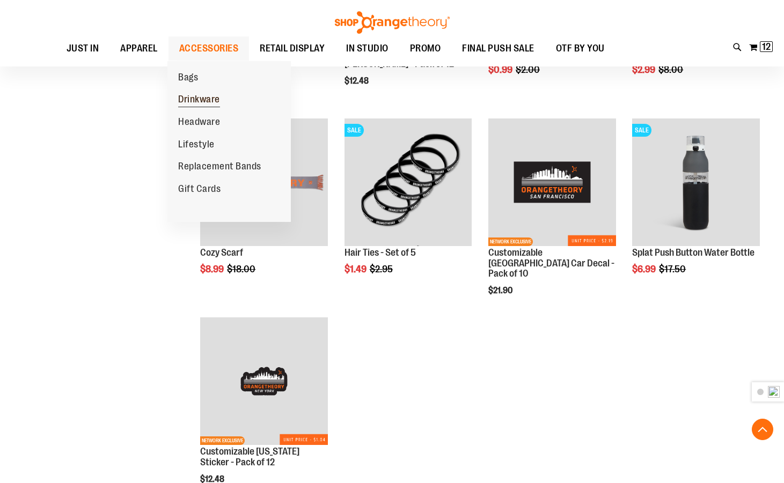
click at [201, 93] on link "Drinkware" at bounding box center [198, 100] width 63 height 23
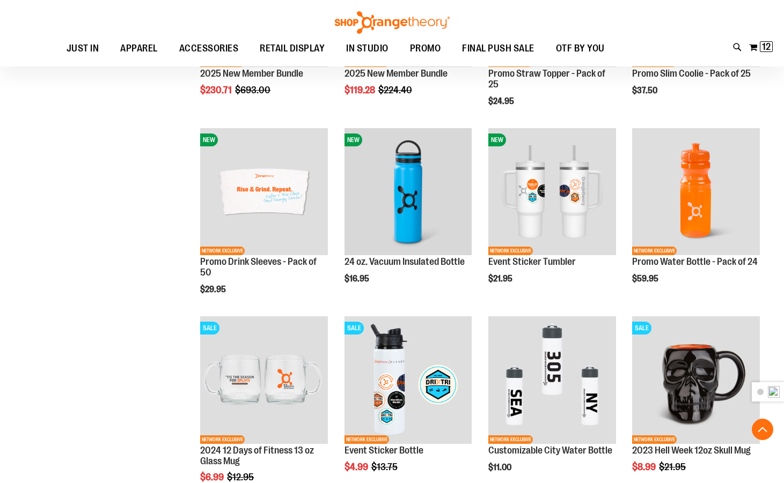
scroll to position [429, 0]
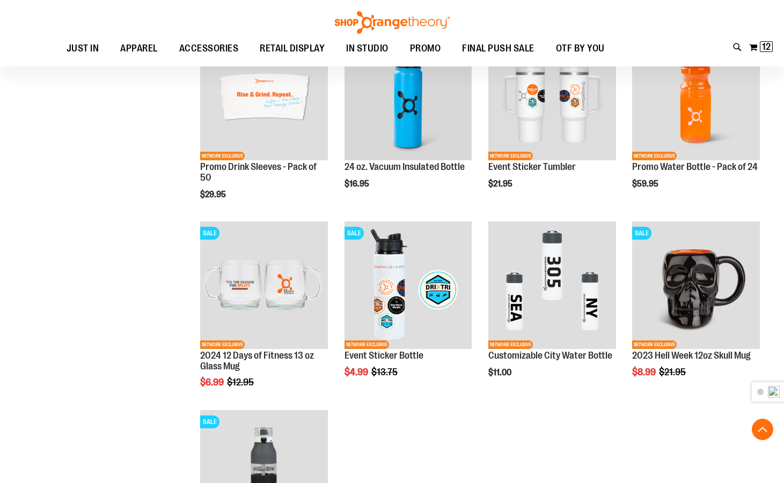
scroll to position [375, 0]
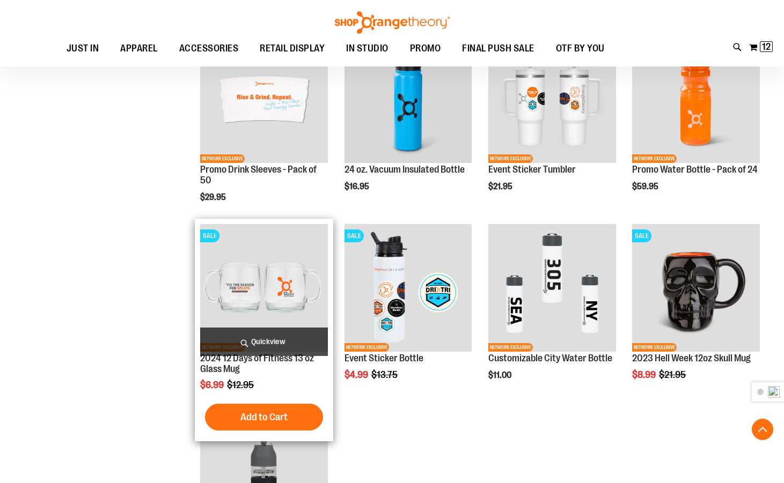
scroll to position [375, 0]
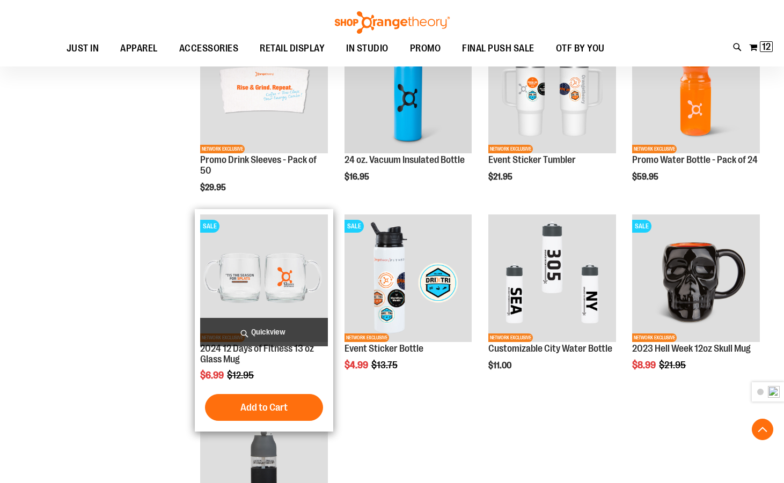
click at [246, 261] on img "product" at bounding box center [264, 279] width 128 height 128
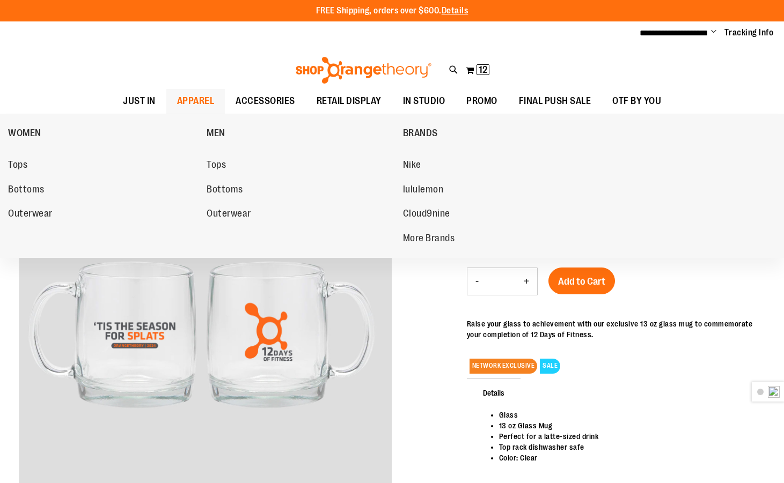
click at [197, 93] on span "APPAREL" at bounding box center [196, 101] width 38 height 24
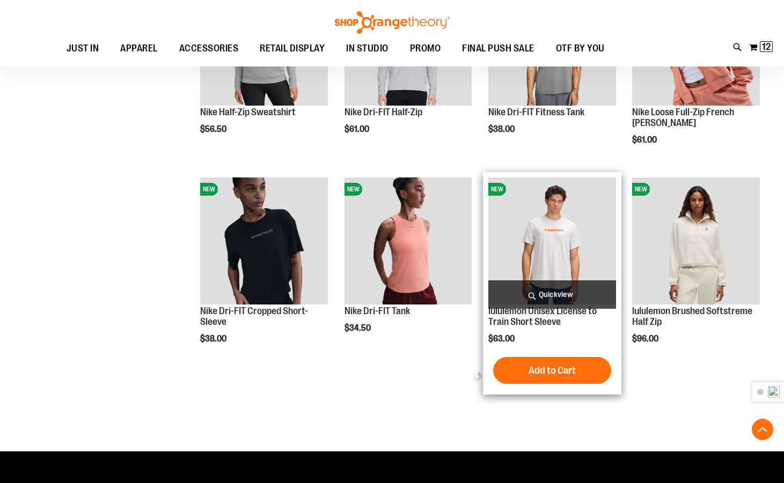
scroll to position [536, 0]
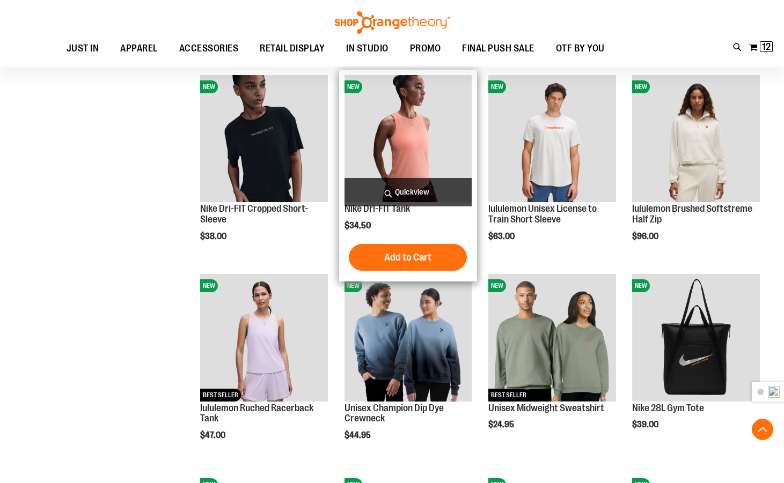
click at [430, 159] on img "product" at bounding box center [408, 139] width 128 height 128
click at [432, 158] on img "product" at bounding box center [408, 139] width 128 height 128
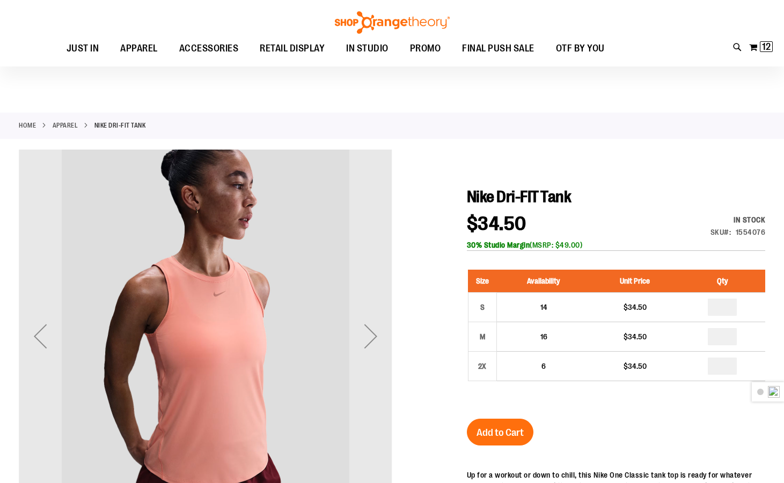
scroll to position [107, 0]
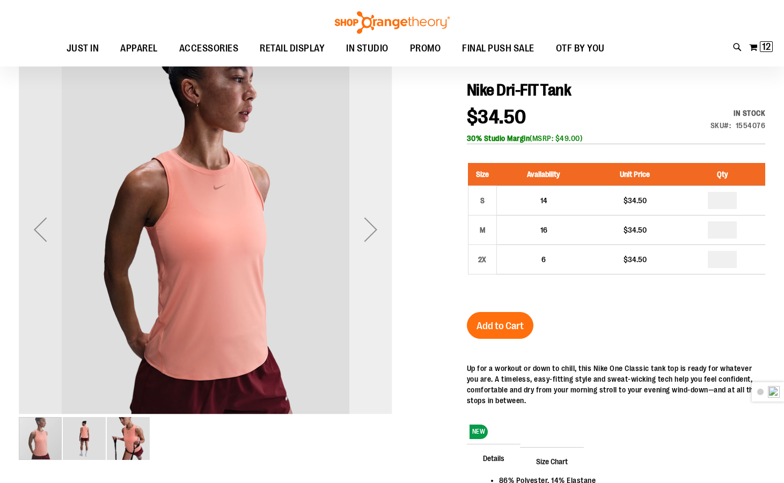
click at [366, 229] on div "Next" at bounding box center [370, 229] width 43 height 43
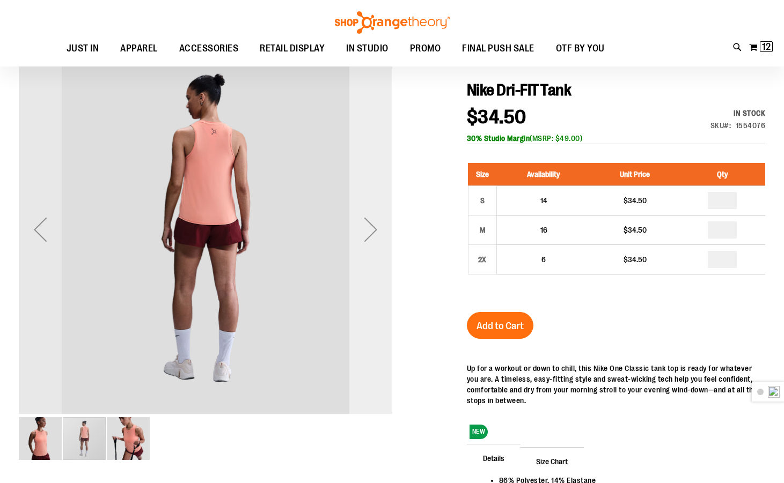
click at [366, 229] on div "Next" at bounding box center [370, 229] width 43 height 43
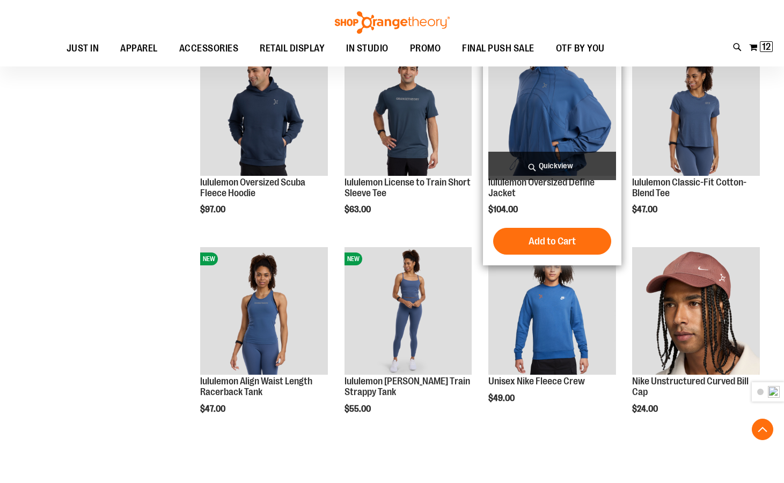
scroll to position [1136, 0]
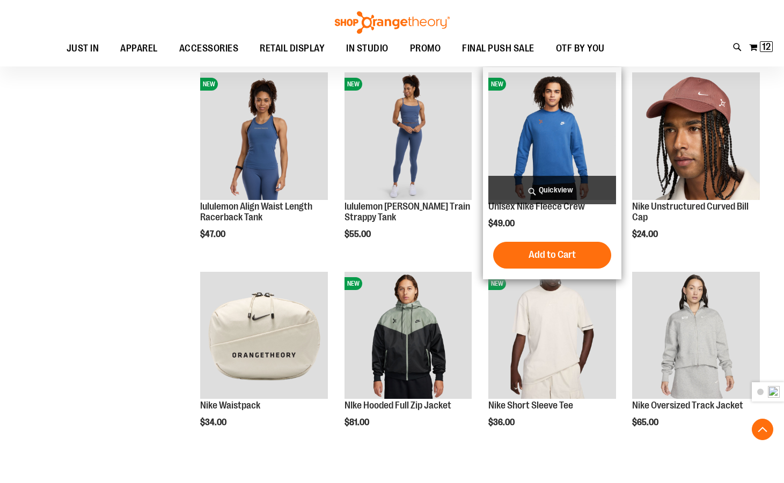
click at [550, 138] on img "product" at bounding box center [552, 136] width 128 height 128
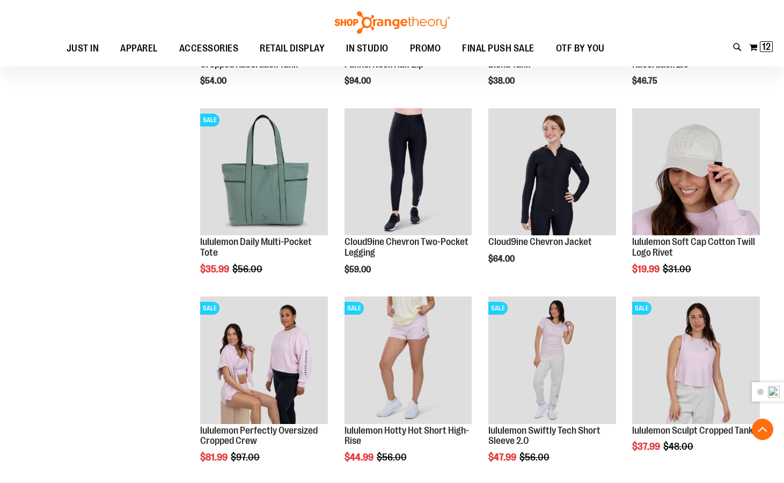
scroll to position [965, 0]
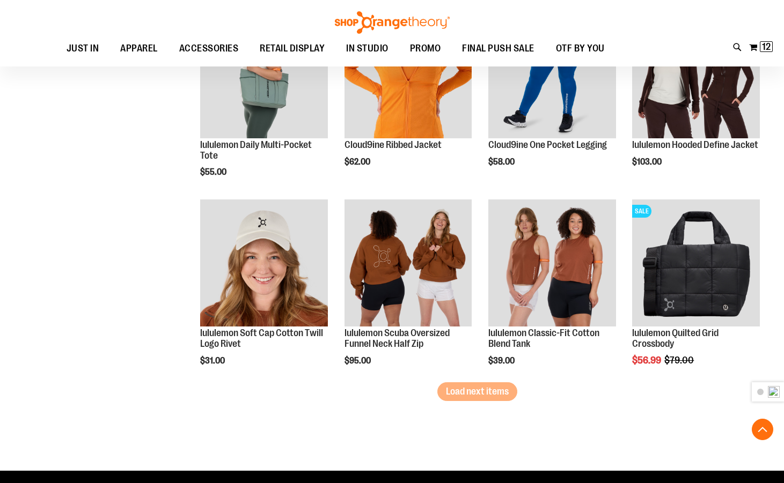
scroll to position [1549, 0]
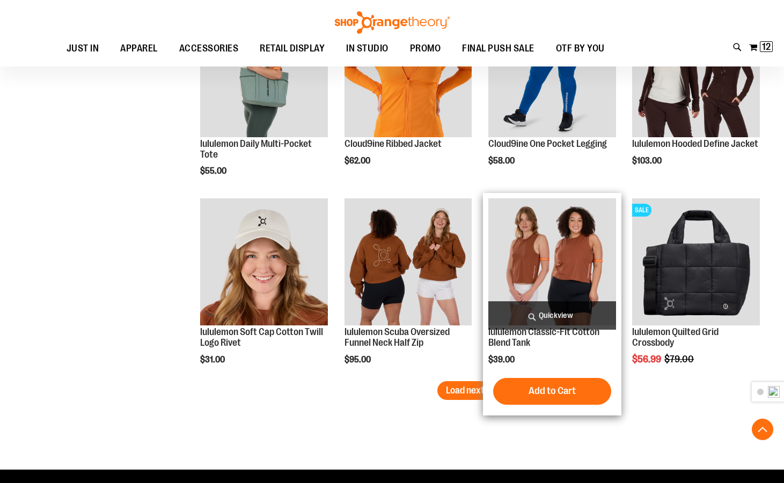
click at [530, 257] on img "product" at bounding box center [552, 262] width 128 height 128
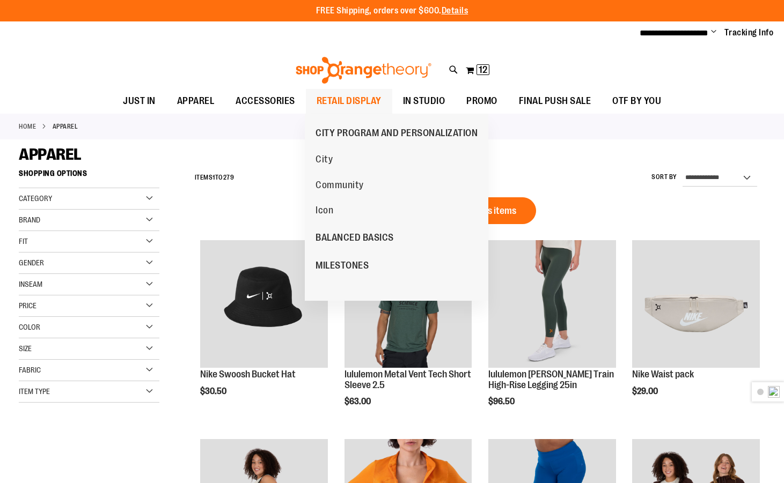
scroll to position [630, 0]
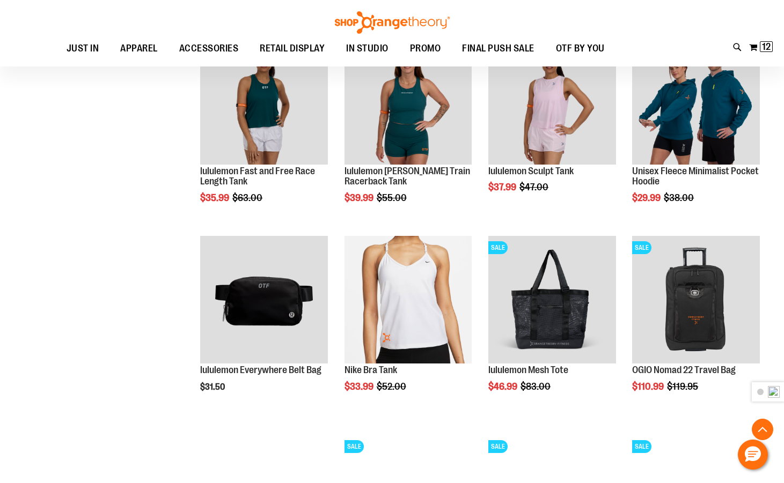
scroll to position [844, 0]
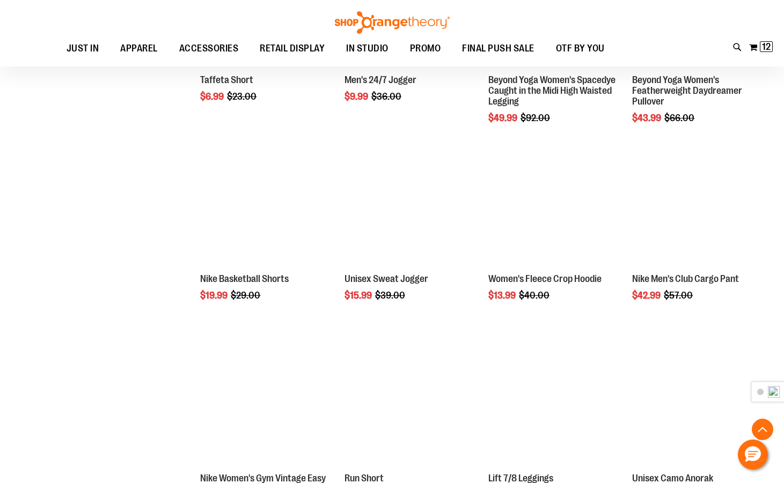
scroll to position [1703, 0]
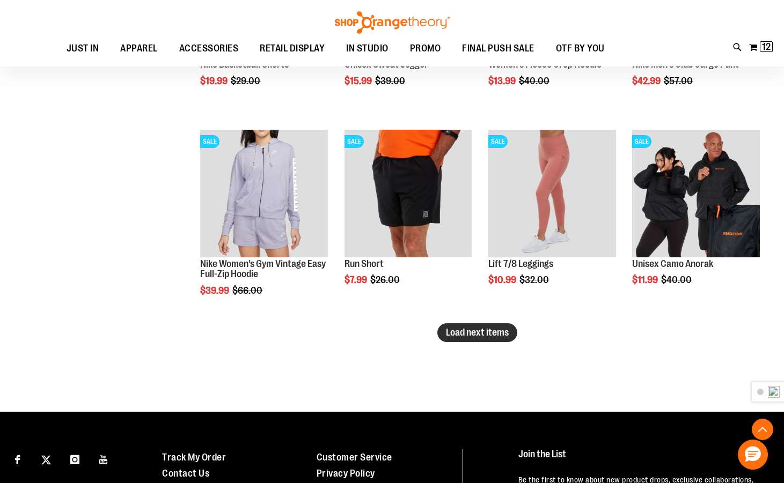
click at [495, 333] on span "Load next items" at bounding box center [477, 332] width 63 height 11
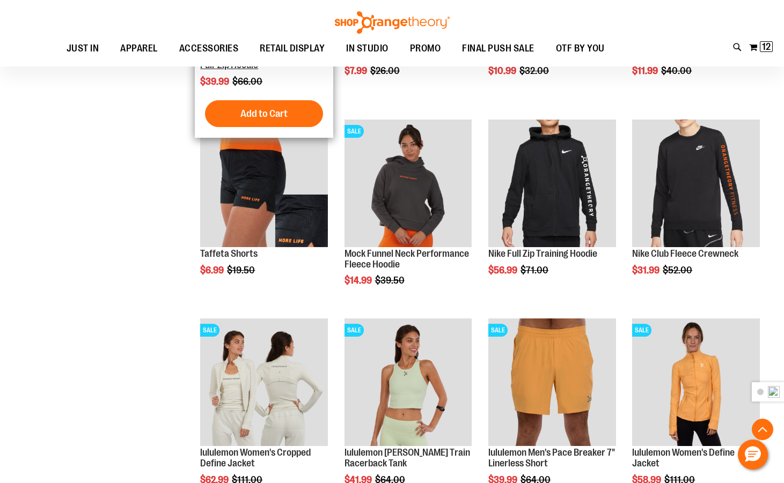
scroll to position [1917, 0]
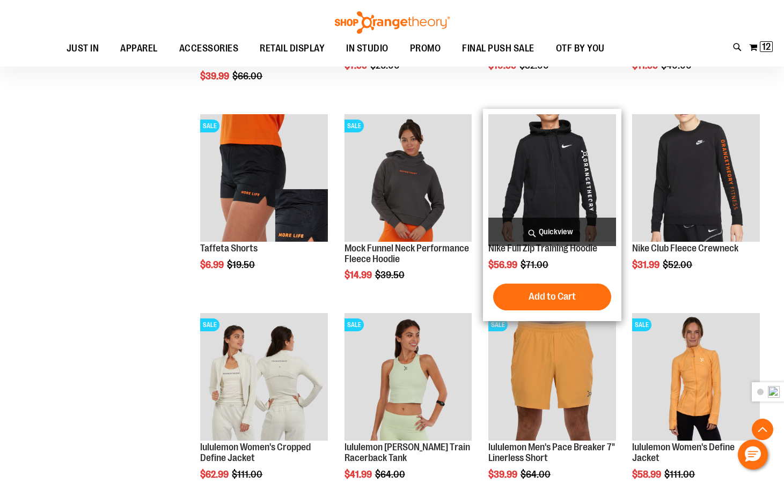
click at [547, 161] on img "product" at bounding box center [552, 178] width 128 height 128
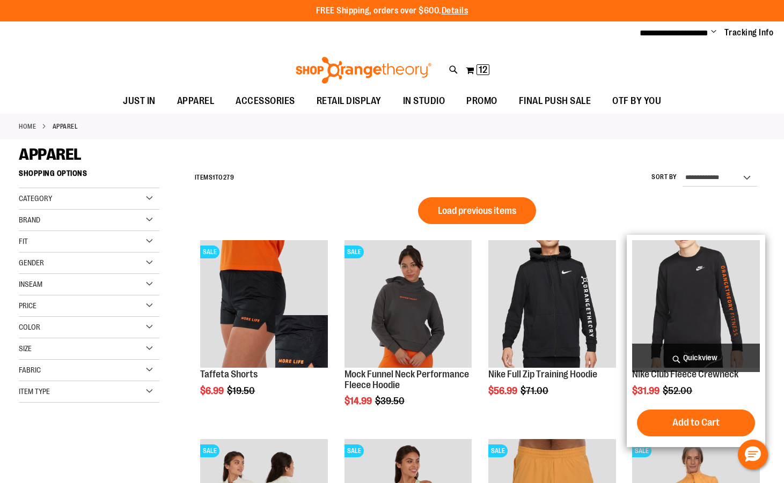
click at [723, 299] on img "product" at bounding box center [696, 304] width 128 height 128
click at [727, 282] on img "product" at bounding box center [696, 304] width 128 height 128
click at [710, 288] on img "product" at bounding box center [696, 304] width 128 height 128
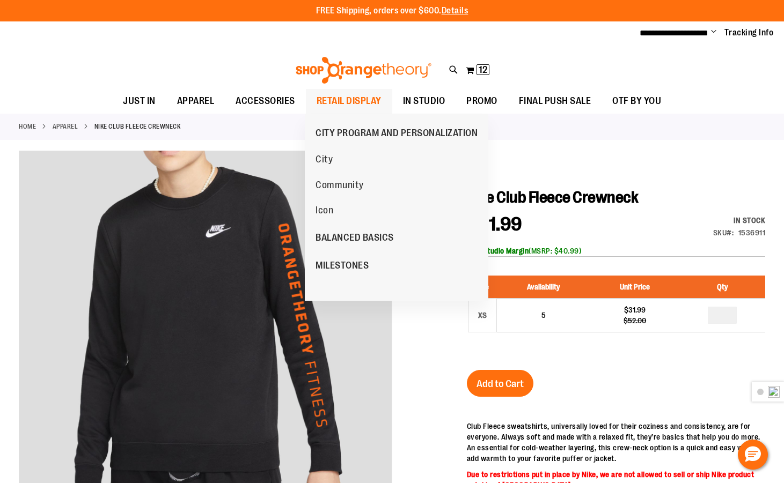
click at [340, 108] on span "RETAIL DISPLAY" at bounding box center [348, 101] width 65 height 24
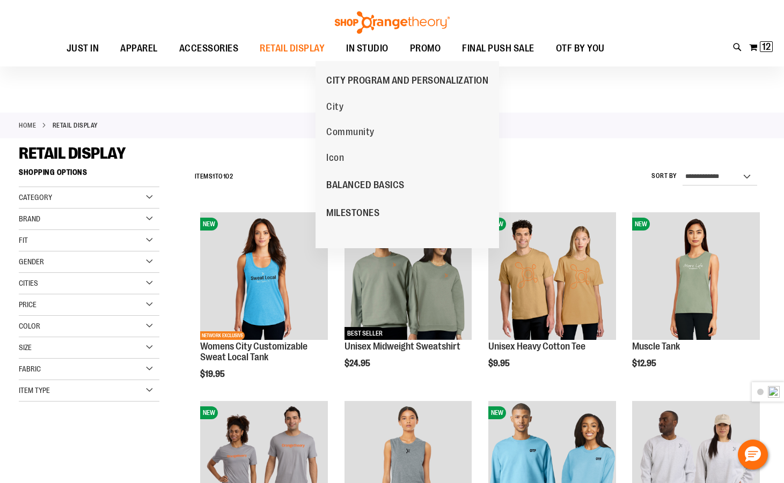
scroll to position [160, 0]
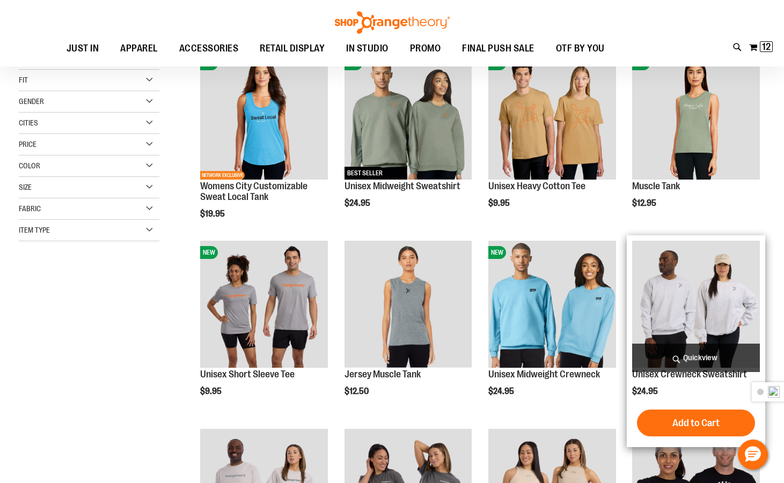
click at [653, 304] on img "product" at bounding box center [696, 305] width 128 height 128
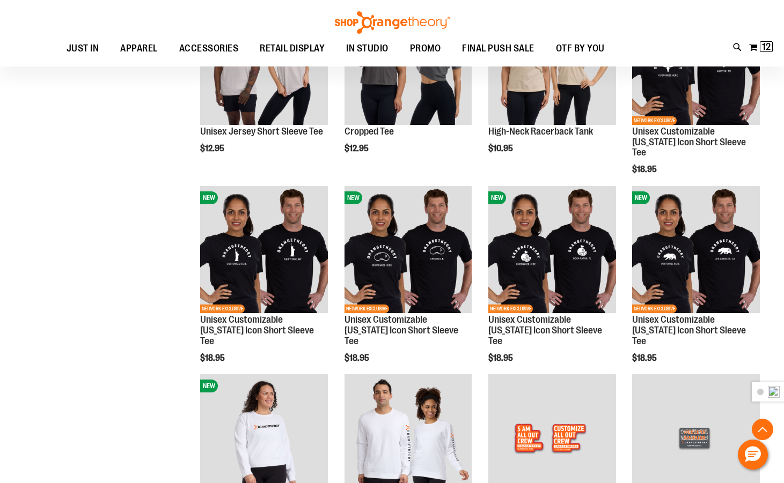
scroll to position [694, 0]
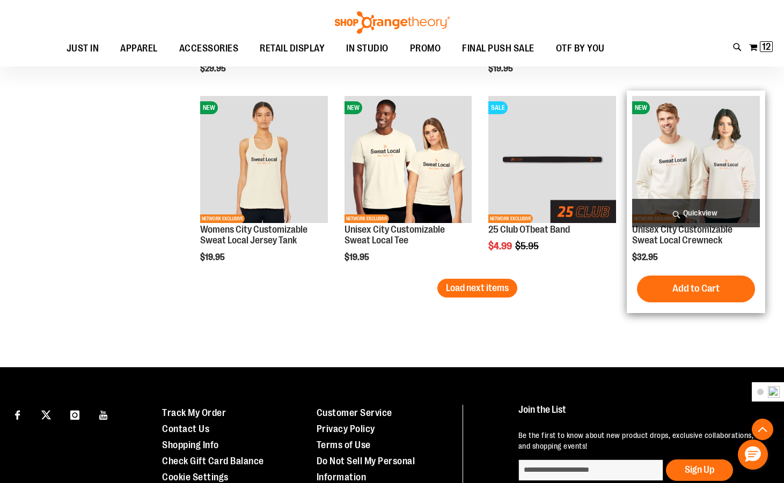
scroll to position [1393, 0]
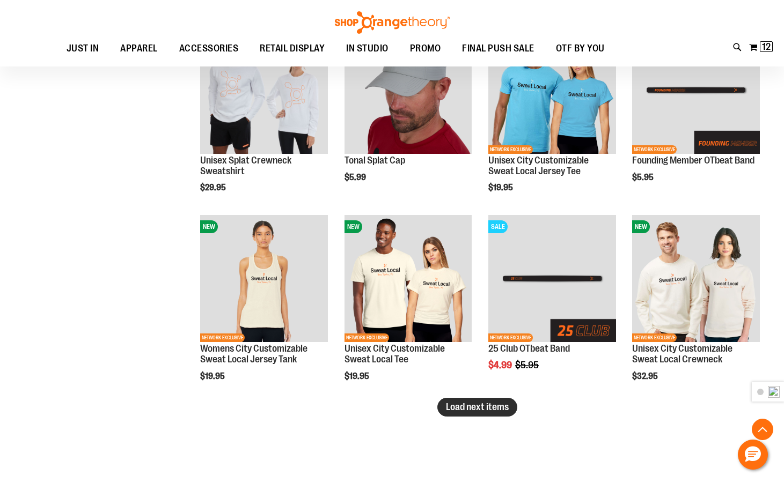
click at [476, 402] on span "Load next items" at bounding box center [477, 407] width 63 height 11
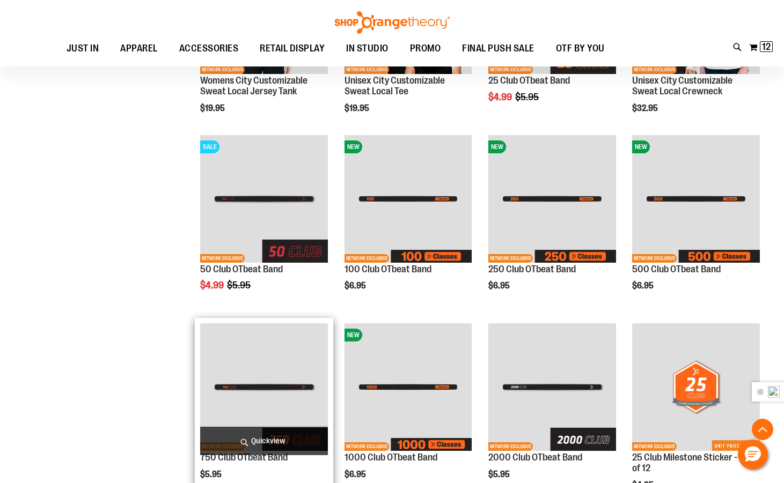
scroll to position [2037, 0]
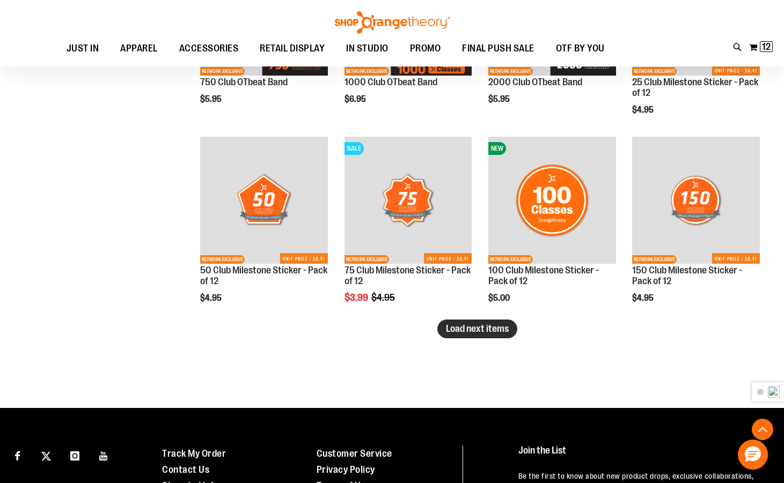
drag, startPoint x: 488, startPoint y: 334, endPoint x: 478, endPoint y: 342, distance: 12.9
click at [488, 333] on span "Load next items" at bounding box center [477, 328] width 63 height 11
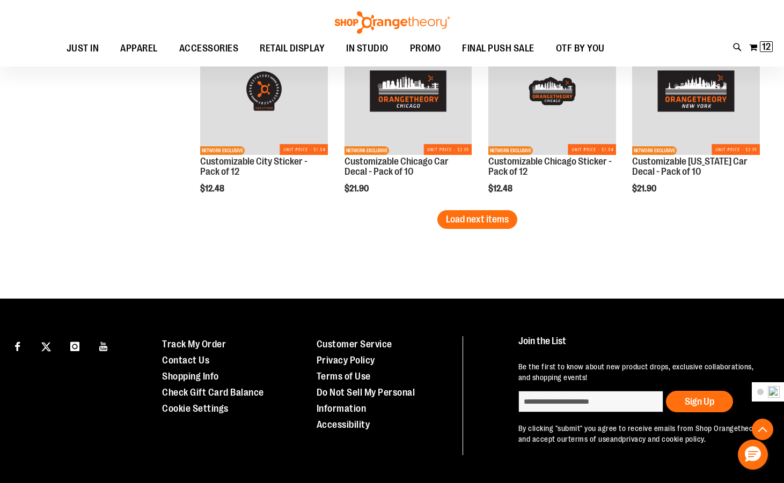
scroll to position [2738, 0]
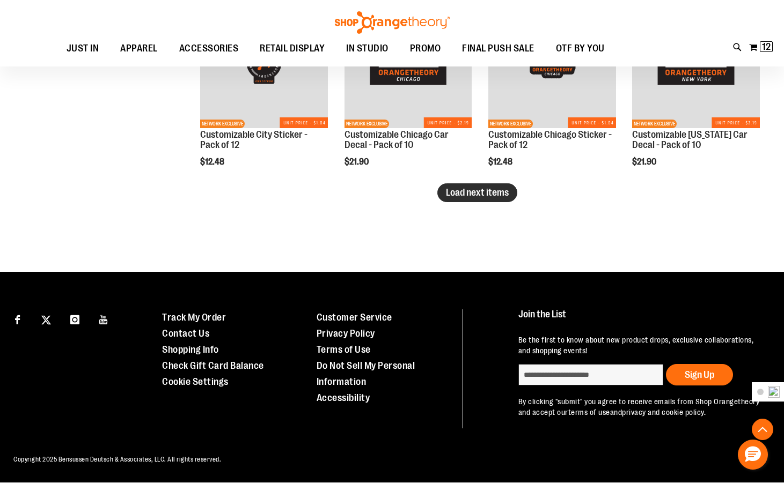
click at [491, 193] on span "Load next items" at bounding box center [477, 192] width 63 height 11
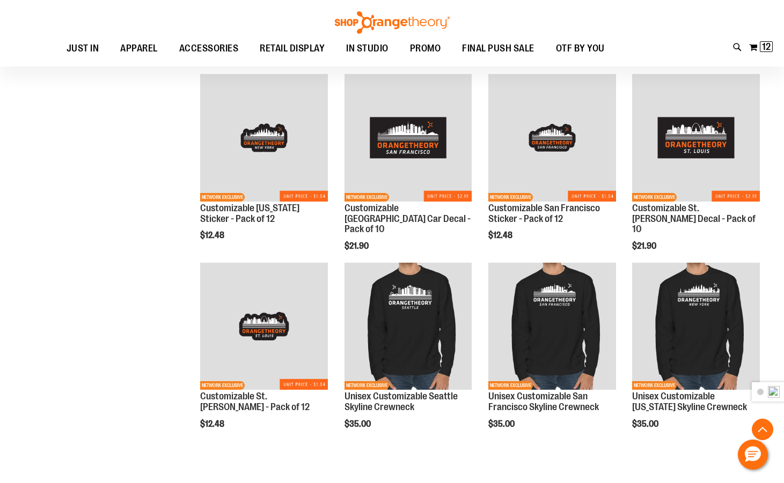
scroll to position [3114, 0]
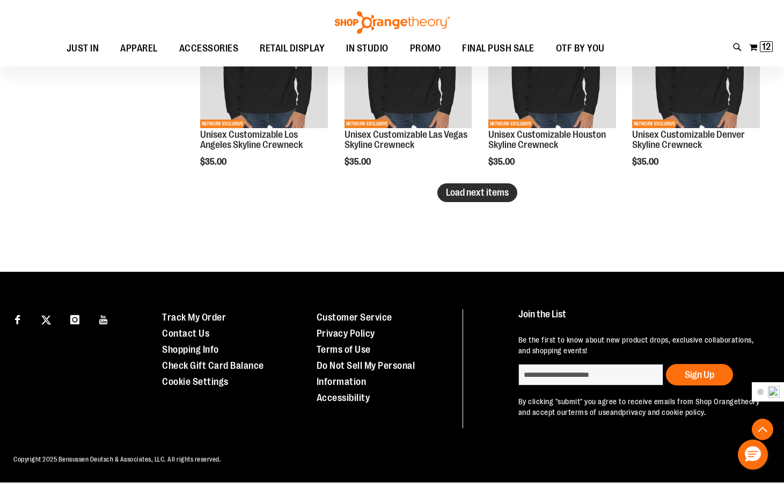
click at [468, 198] on span "Load next items" at bounding box center [477, 192] width 63 height 11
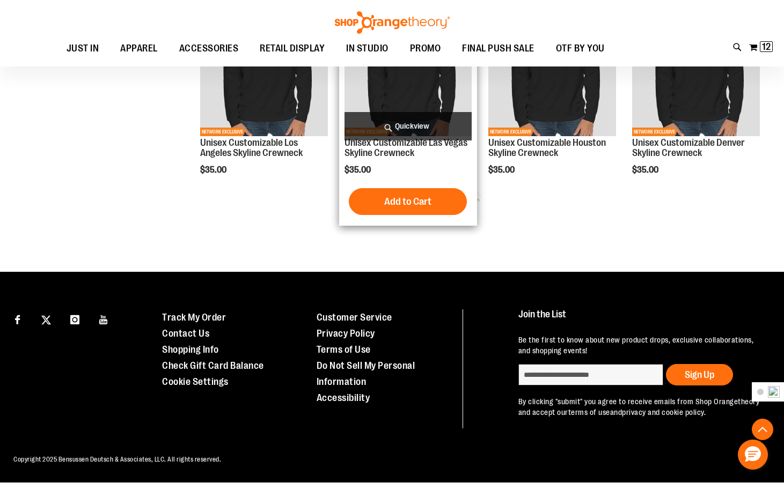
scroll to position [3296, 0]
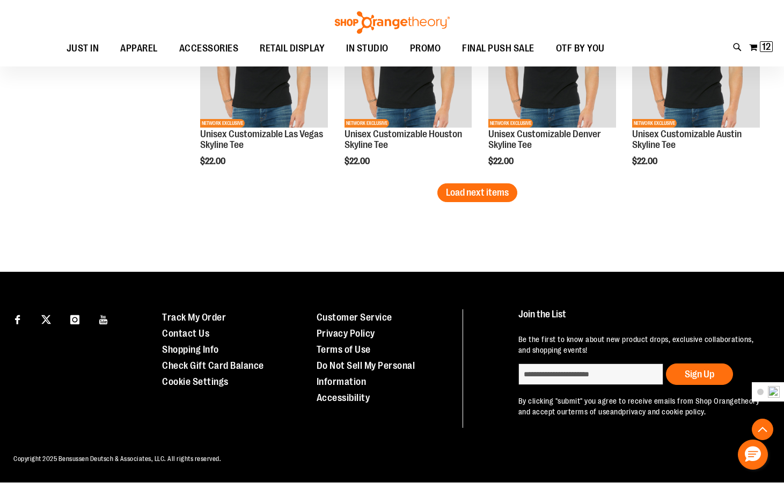
click at [477, 196] on span "Load next items" at bounding box center [477, 192] width 63 height 11
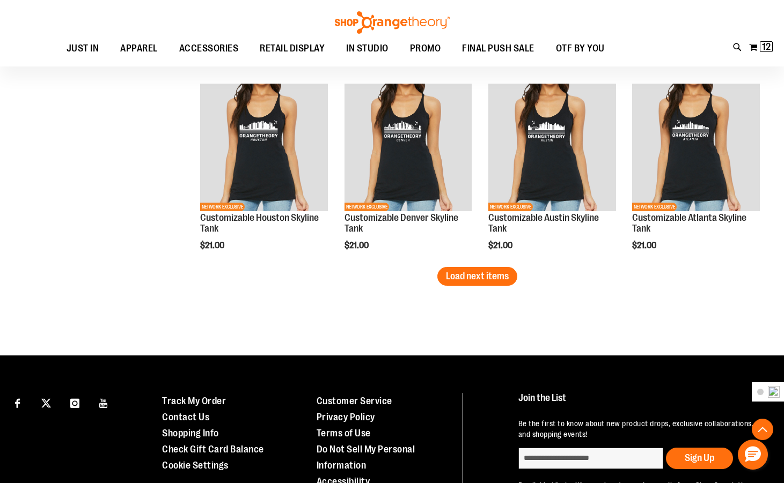
scroll to position [4353, 0]
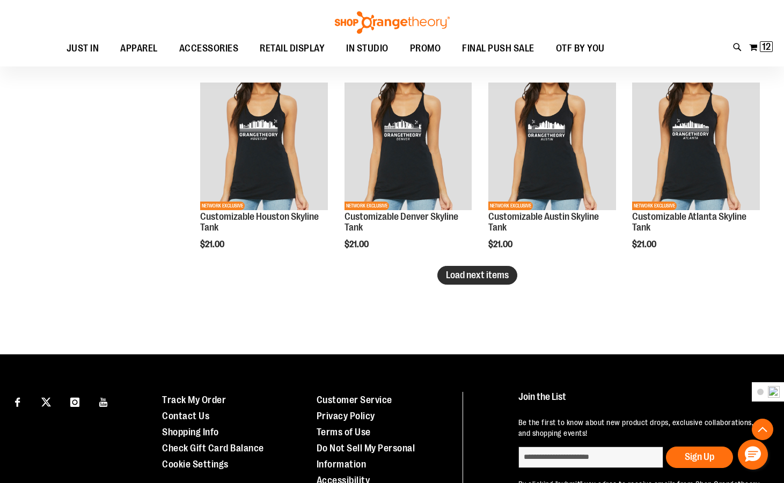
click at [484, 273] on span "Load next items" at bounding box center [477, 275] width 63 height 11
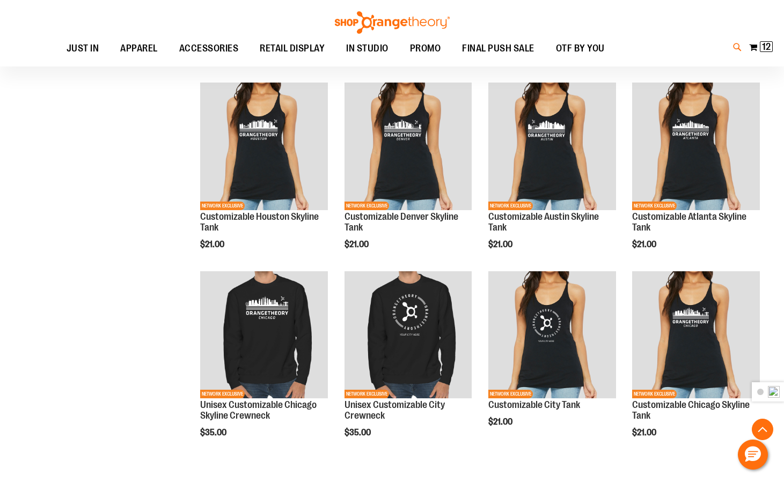
click at [736, 45] on icon at bounding box center [737, 47] width 9 height 12
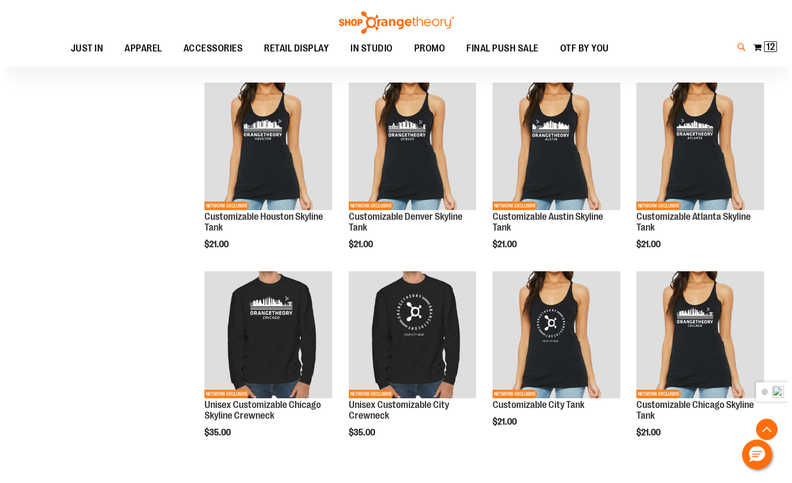
scroll to position [266, 0]
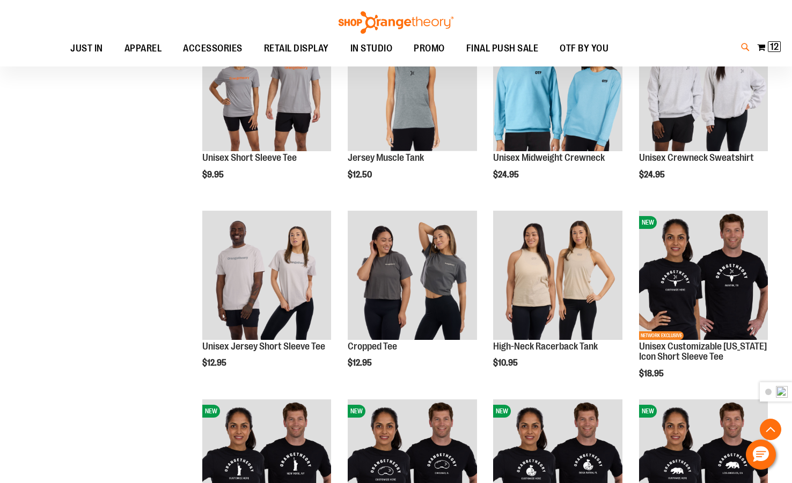
type input "*****"
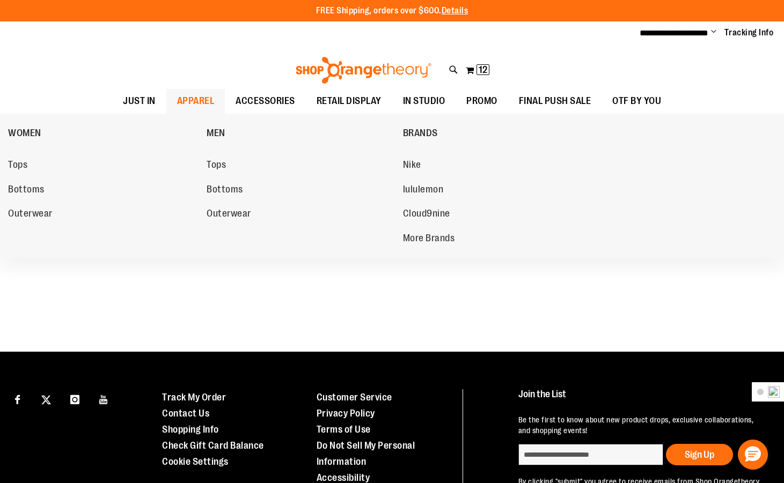
click at [194, 97] on span "APPAREL" at bounding box center [196, 101] width 38 height 24
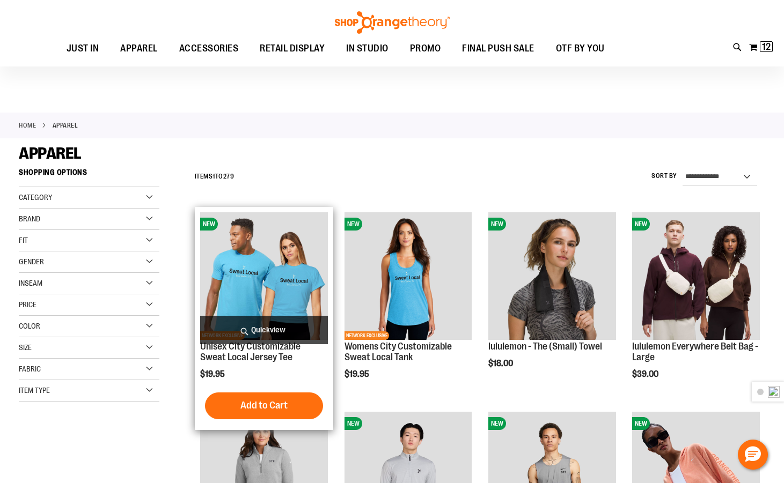
scroll to position [321, 0]
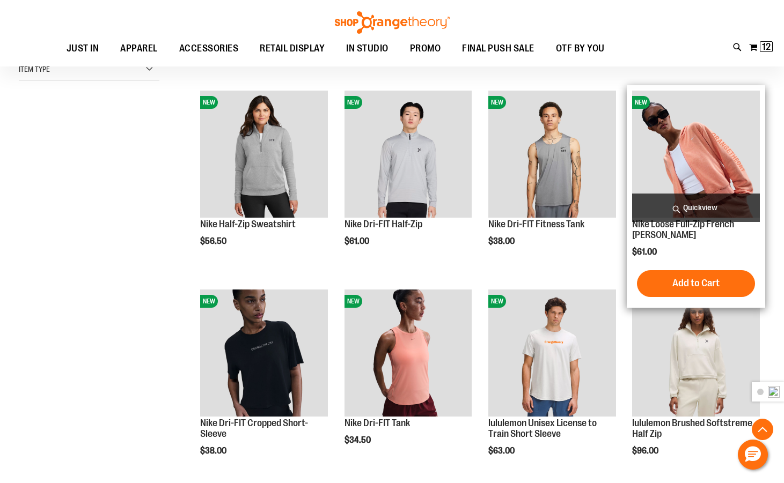
click at [690, 137] on img "product" at bounding box center [696, 155] width 128 height 128
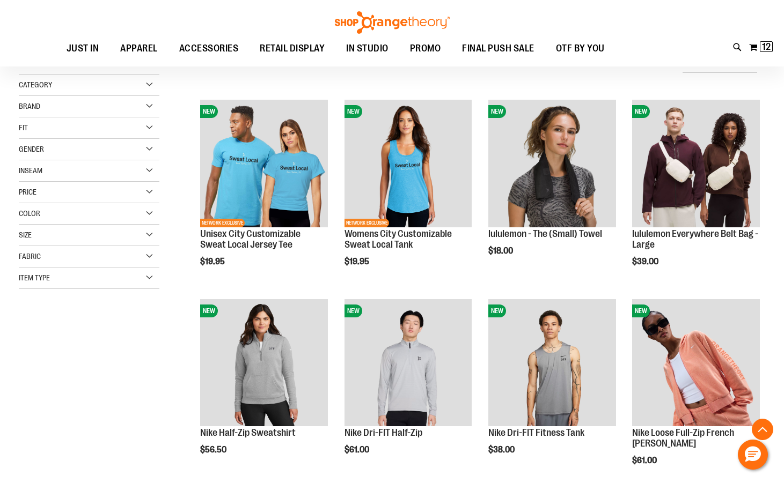
scroll to position [209, 0]
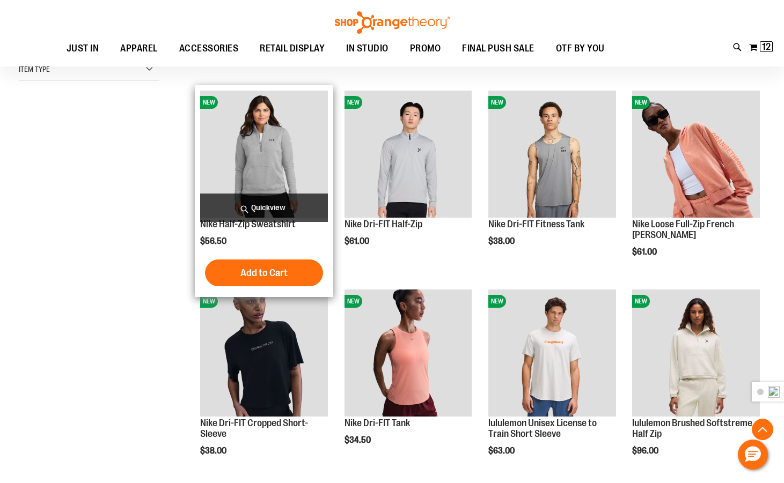
click at [262, 161] on img "product" at bounding box center [264, 155] width 128 height 128
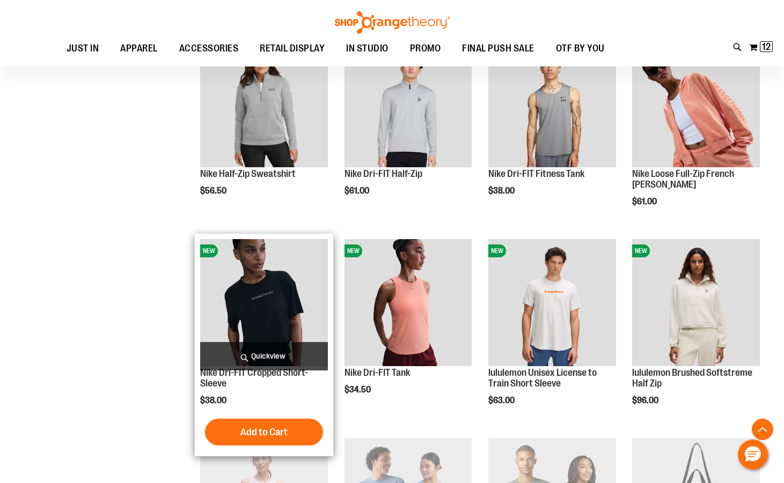
scroll to position [372, 0]
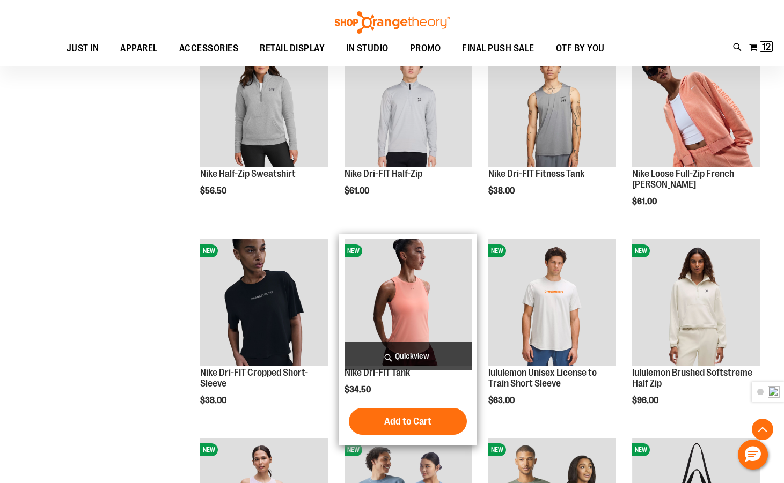
click at [423, 323] on img "product" at bounding box center [408, 303] width 128 height 128
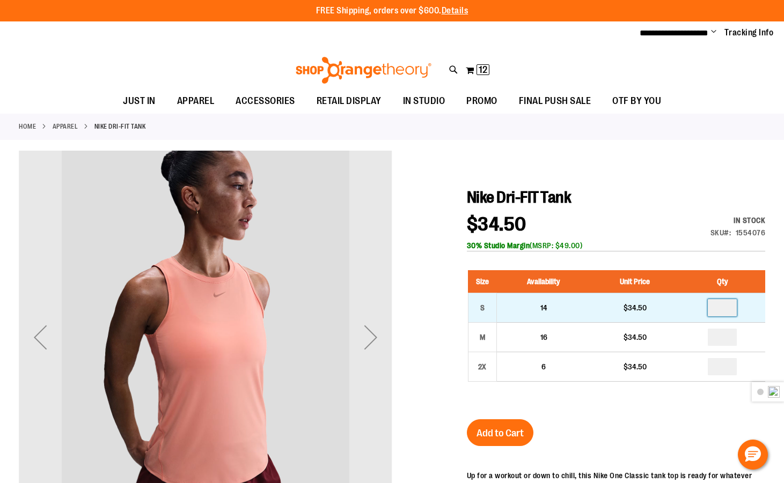
drag, startPoint x: 725, startPoint y: 311, endPoint x: 656, endPoint y: 306, distance: 69.9
click at [656, 306] on tr "S 14 $34.50" at bounding box center [616, 308] width 297 height 30
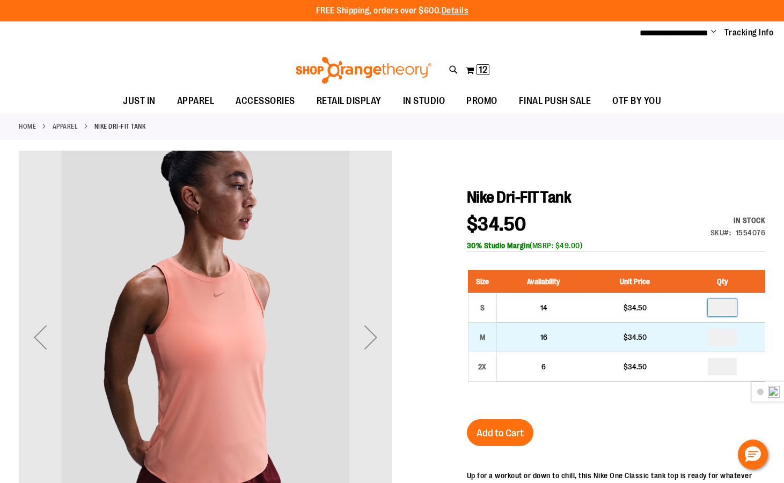
type input "*"
drag, startPoint x: 725, startPoint y: 334, endPoint x: 717, endPoint y: 334, distance: 8.6
click at [720, 334] on input "number" at bounding box center [722, 337] width 29 height 17
type input "*"
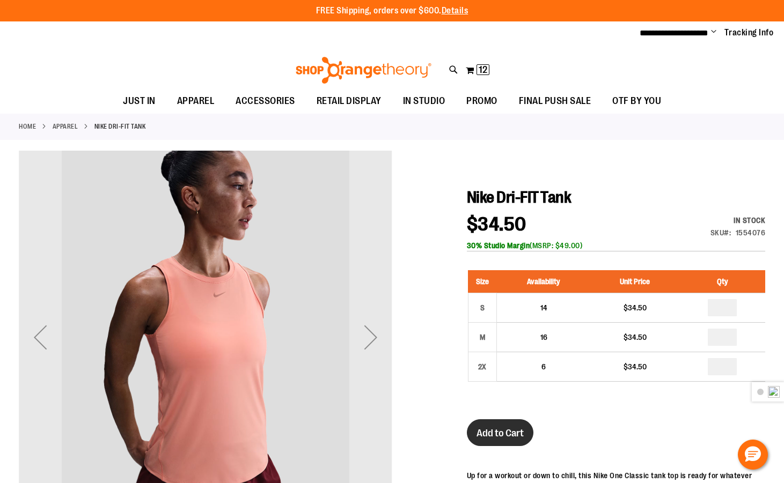
click at [512, 432] on span "Add to Cart" at bounding box center [499, 434] width 47 height 12
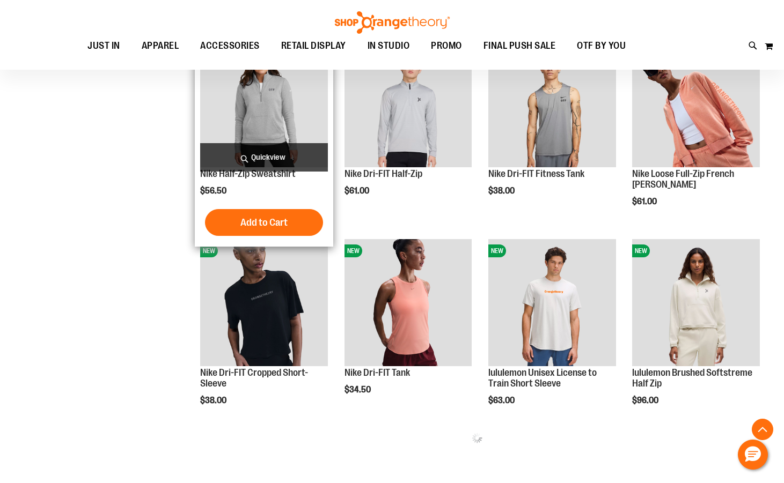
scroll to position [372, 0]
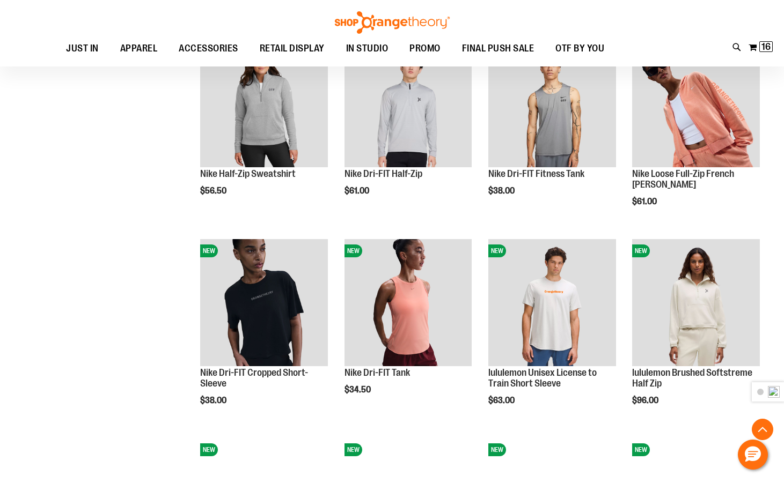
scroll to position [586, 0]
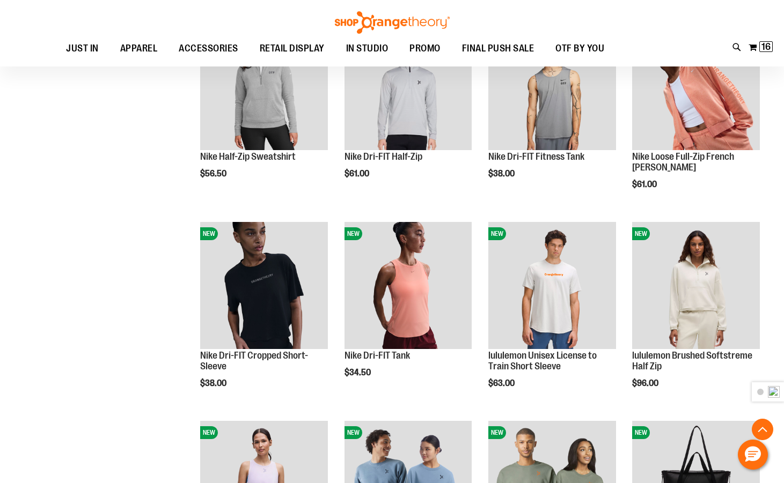
scroll to position [372, 0]
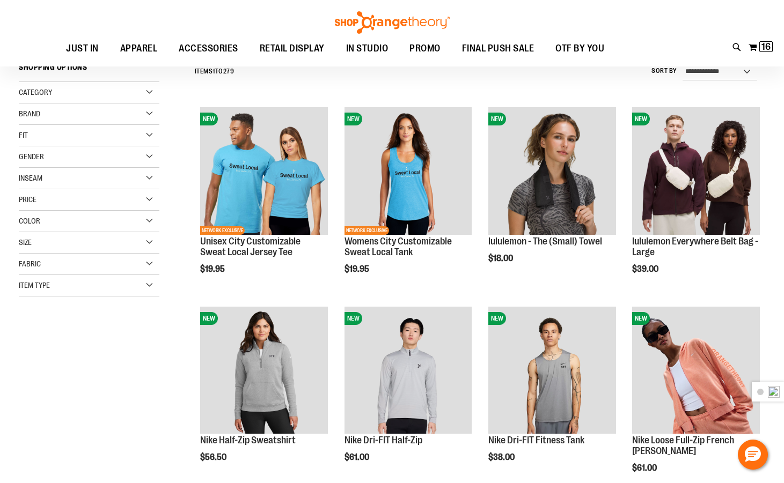
scroll to position [104, 0]
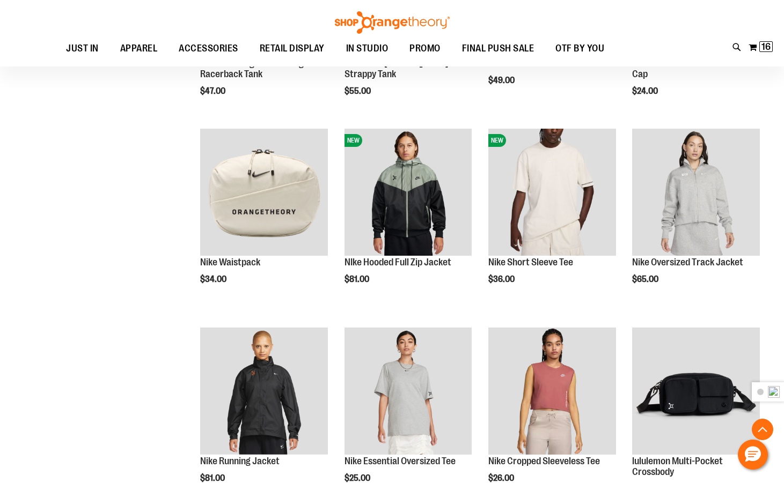
scroll to position [1425, 0]
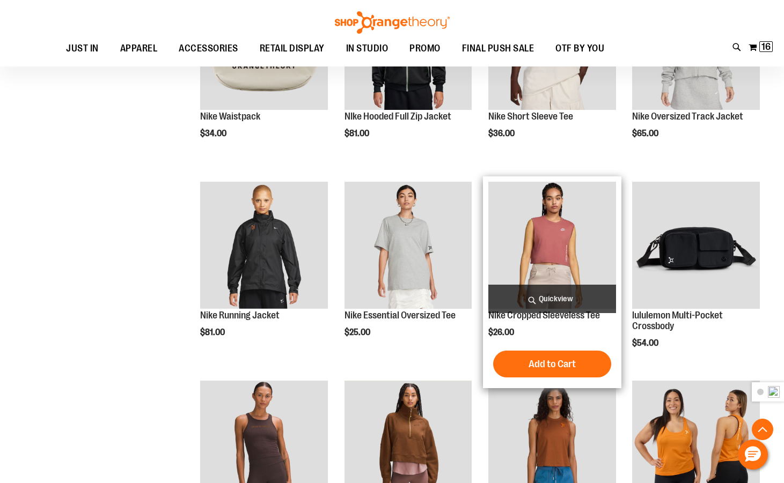
click at [544, 245] on img "product" at bounding box center [552, 246] width 128 height 128
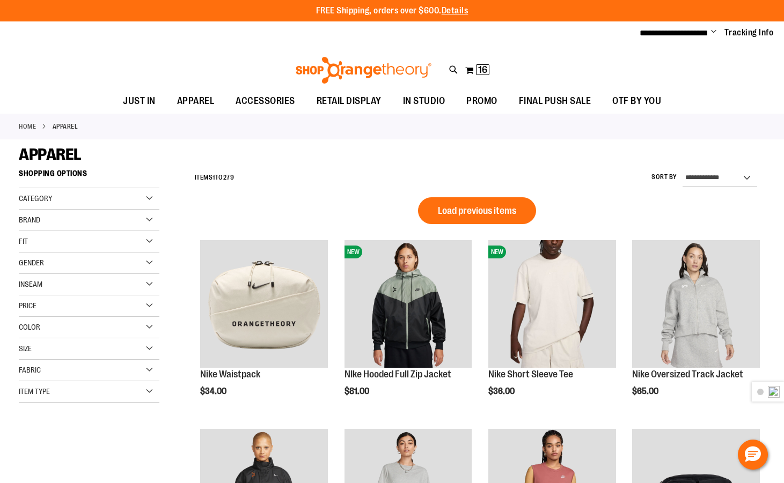
scroll to position [597, 0]
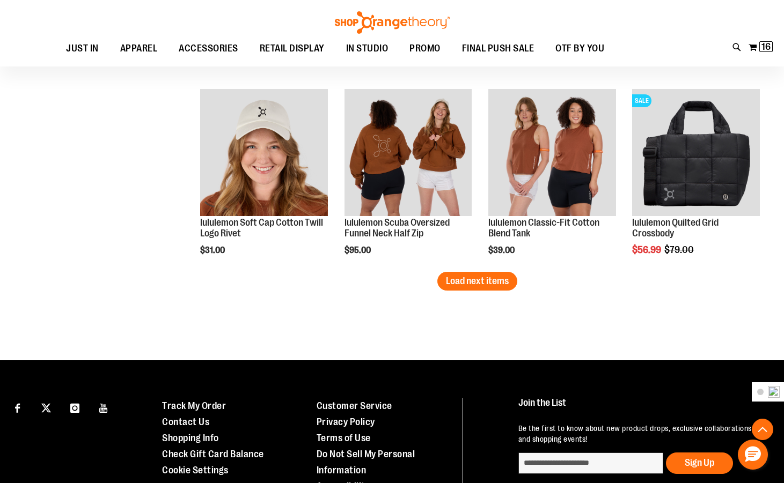
scroll to position [1724, 0]
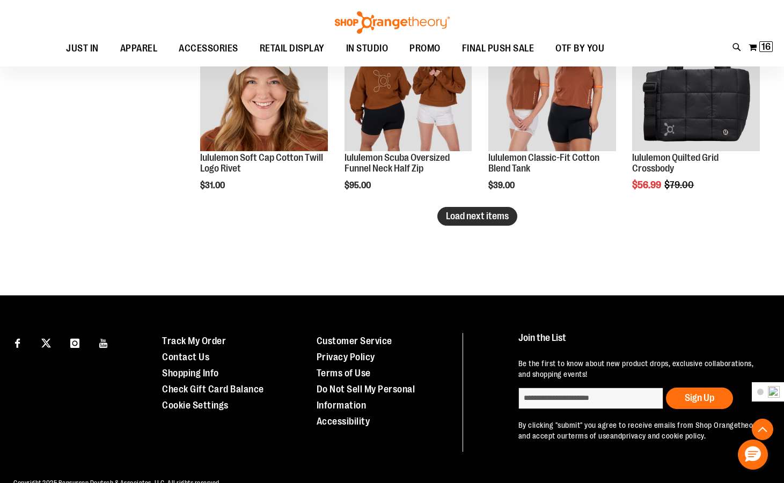
click at [466, 222] on button "Load next items" at bounding box center [477, 216] width 80 height 19
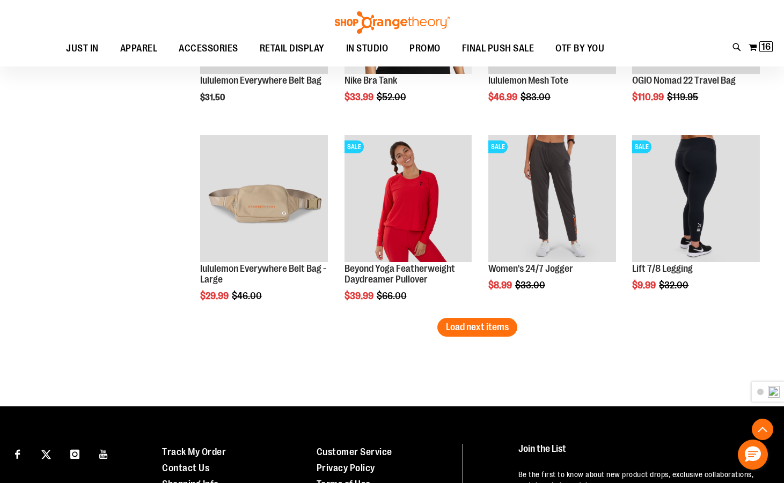
scroll to position [2206, 0]
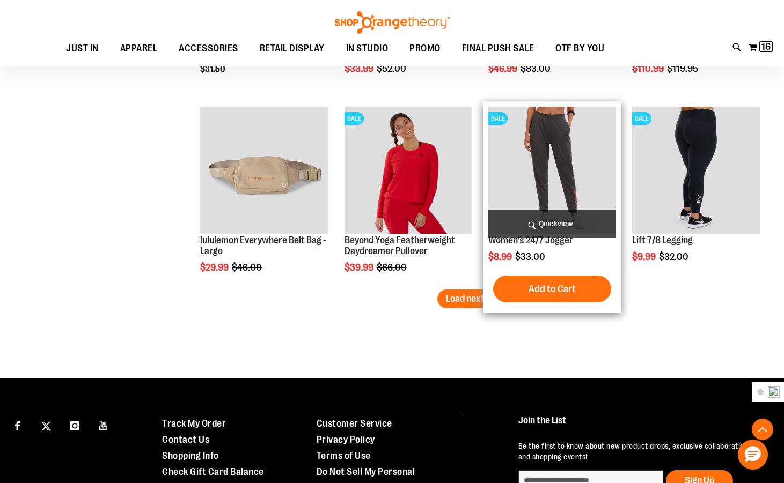
click at [551, 156] on img "product" at bounding box center [552, 171] width 128 height 128
